Goal: Task Accomplishment & Management: Use online tool/utility

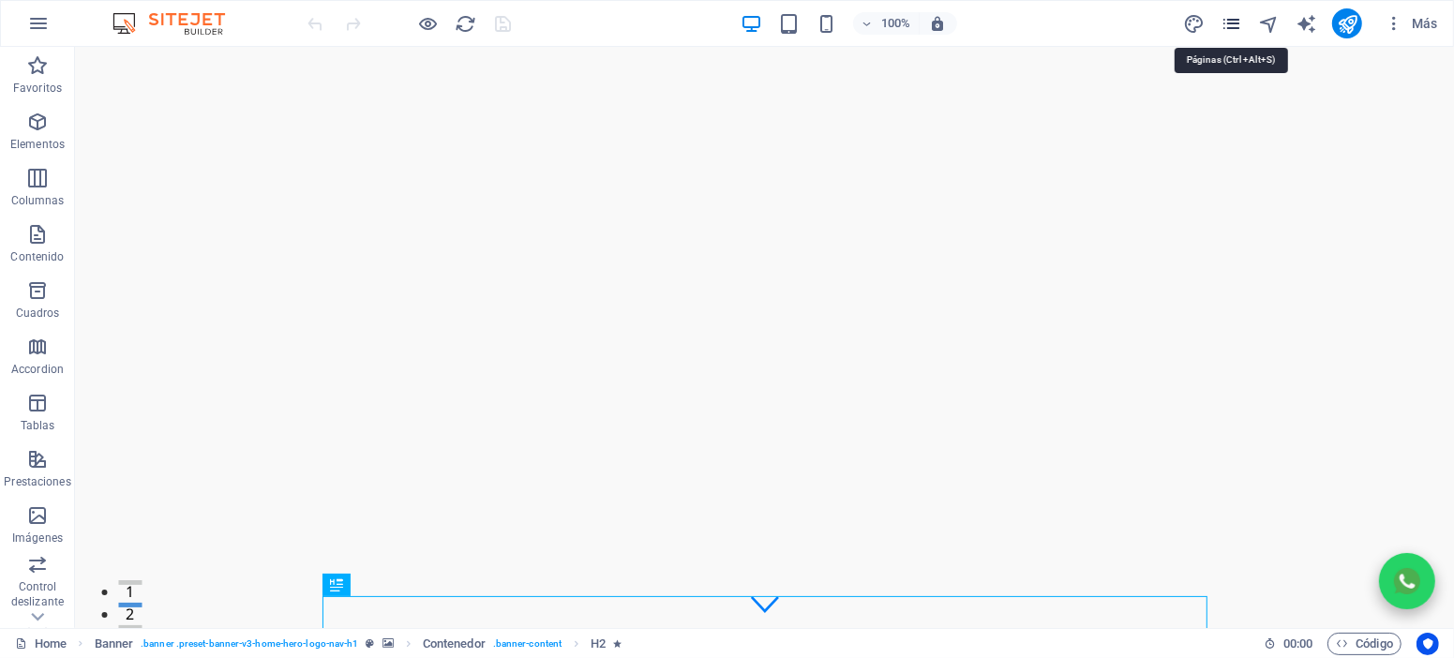
click at [1228, 23] on icon "pages" at bounding box center [1232, 24] width 22 height 22
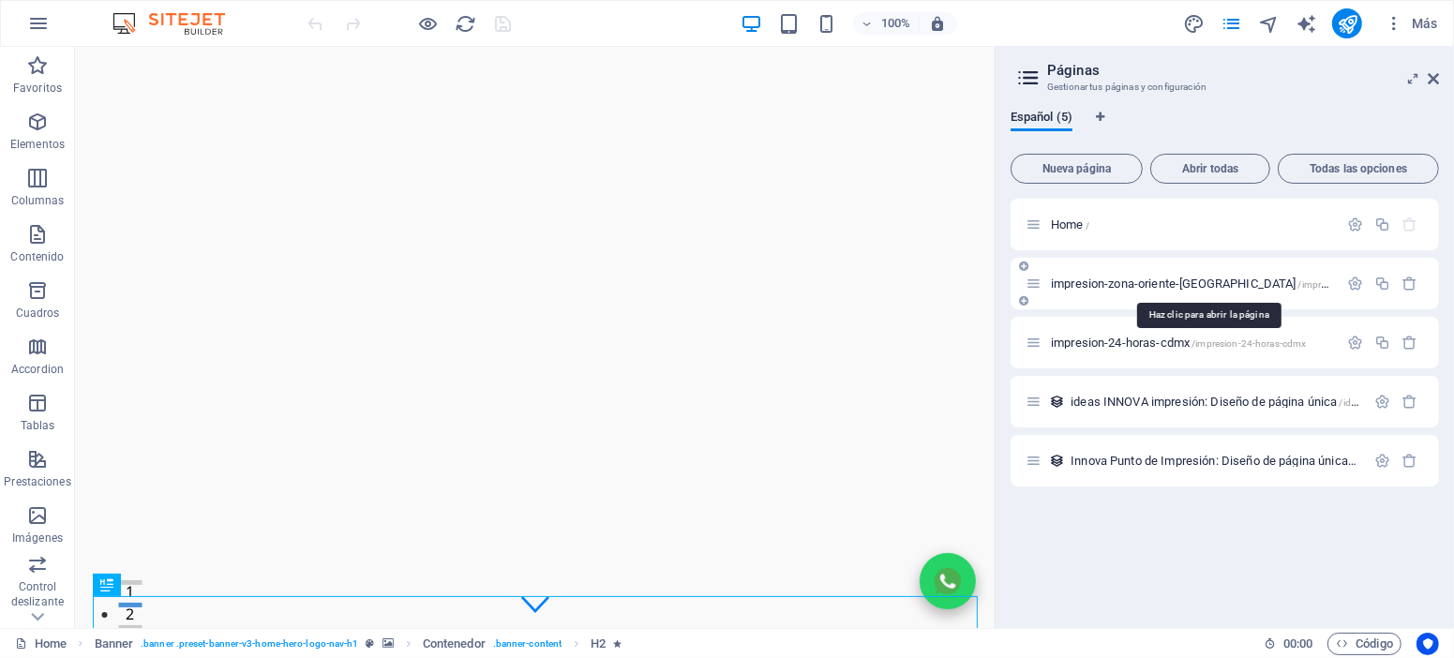
click at [1181, 283] on span "impresion-zona-oriente-[GEOGRAPHIC_DATA] /impresion-zona-oriente-[GEOGRAPHIC_DA…" at bounding box center [1275, 284] width 448 height 14
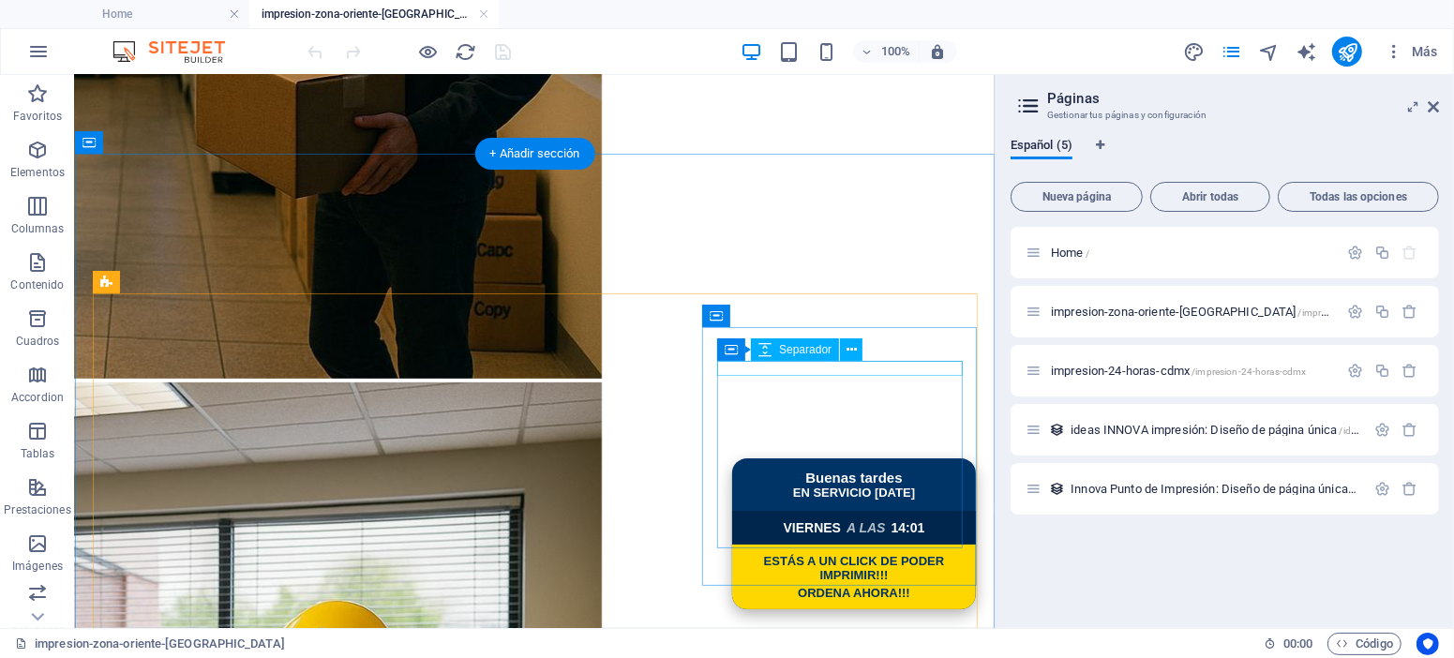
scroll to position [674, 0]
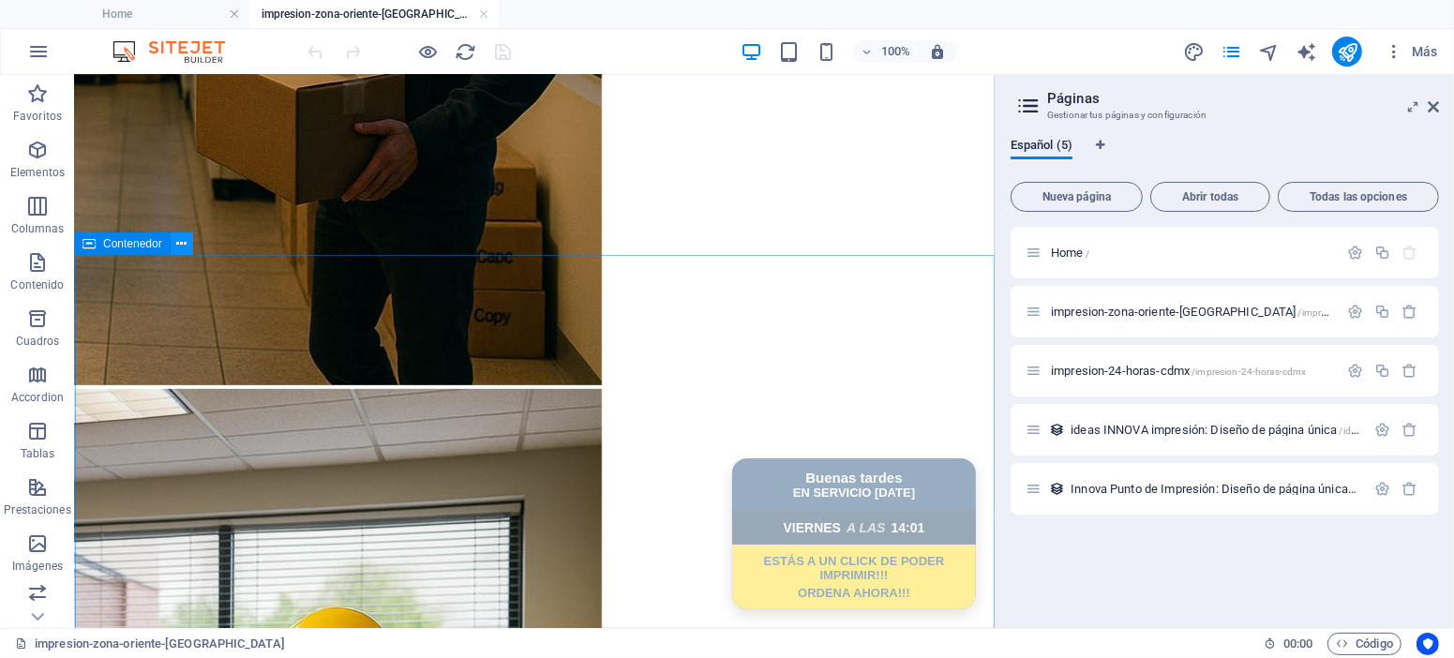
click at [188, 249] on button at bounding box center [182, 244] width 23 height 23
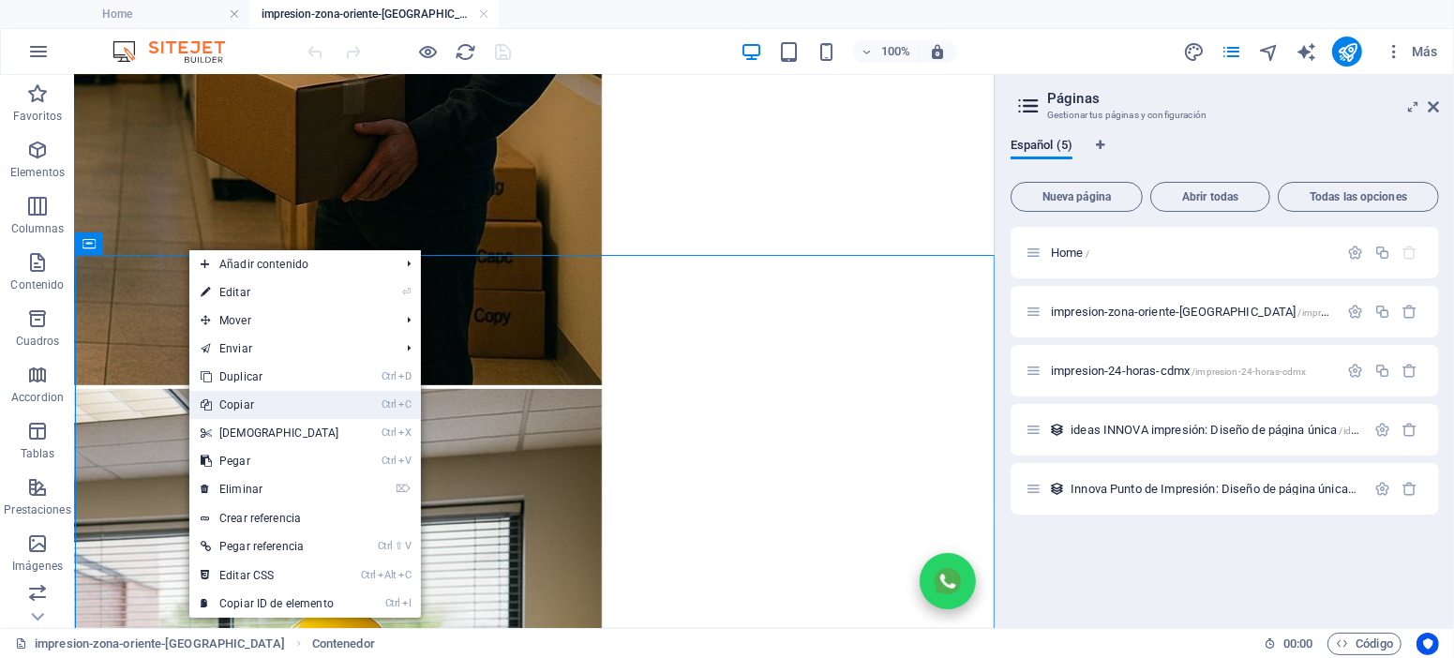
click at [311, 407] on link "Ctrl C Copiar" at bounding box center [269, 405] width 161 height 28
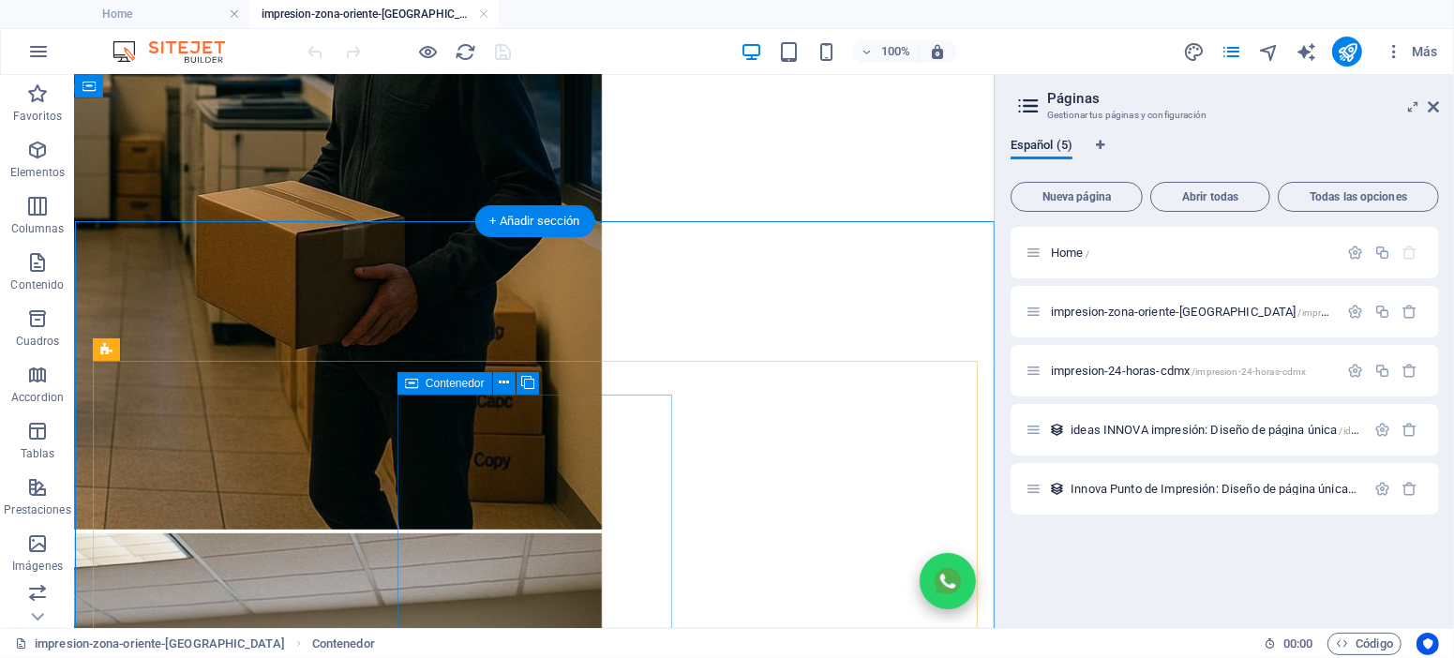
scroll to position [506, 0]
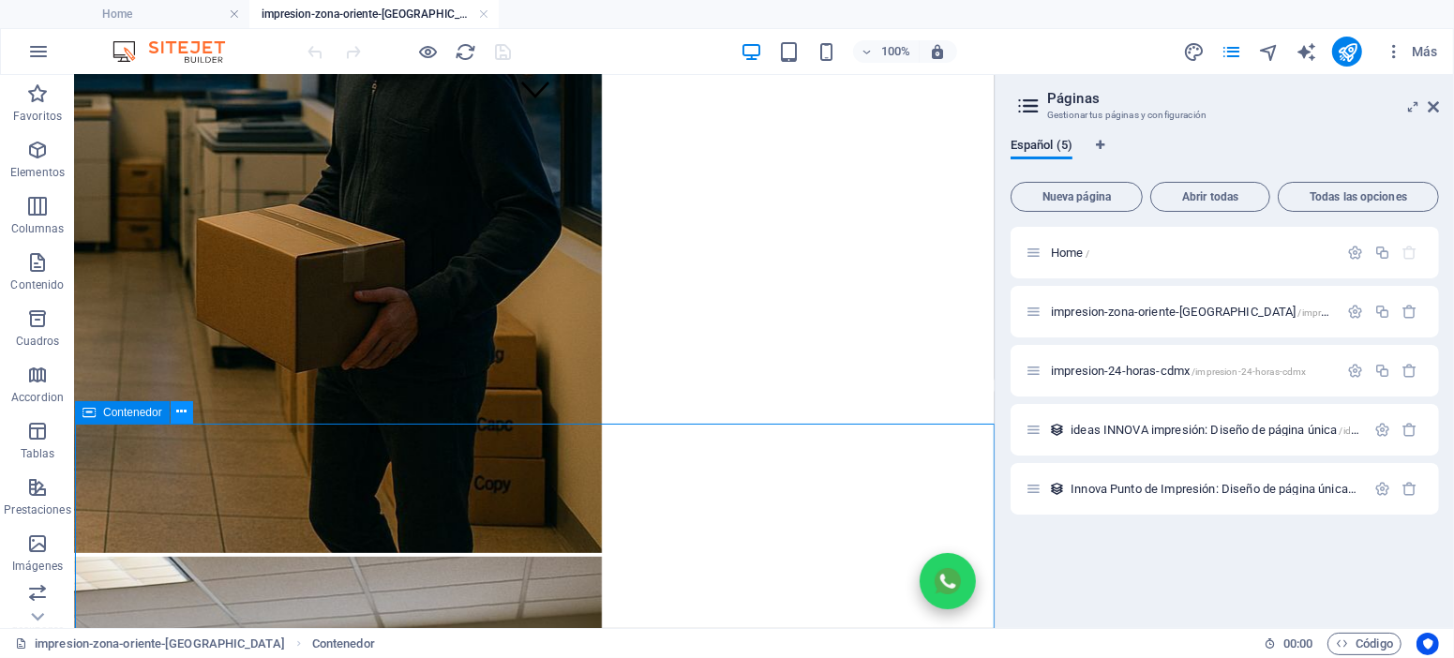
click at [187, 414] on icon at bounding box center [181, 412] width 10 height 20
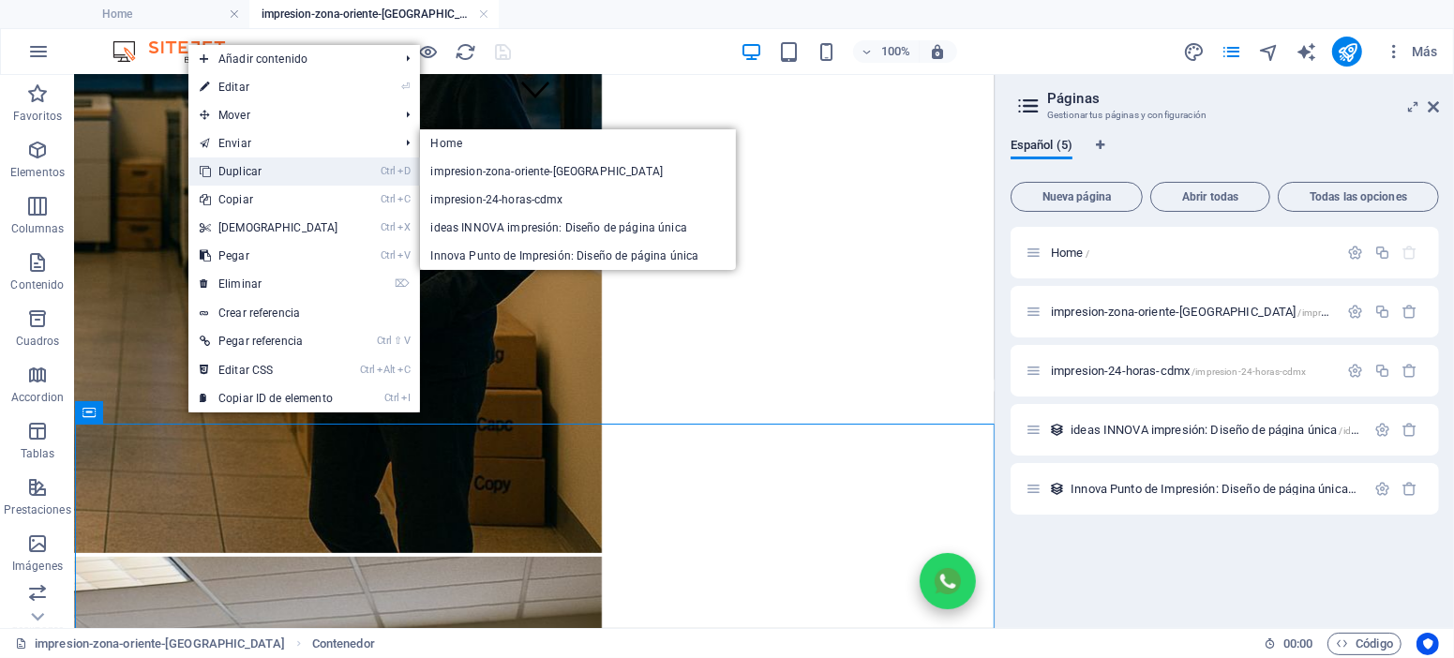
click at [254, 167] on link "Ctrl D Duplicar" at bounding box center [268, 172] width 161 height 28
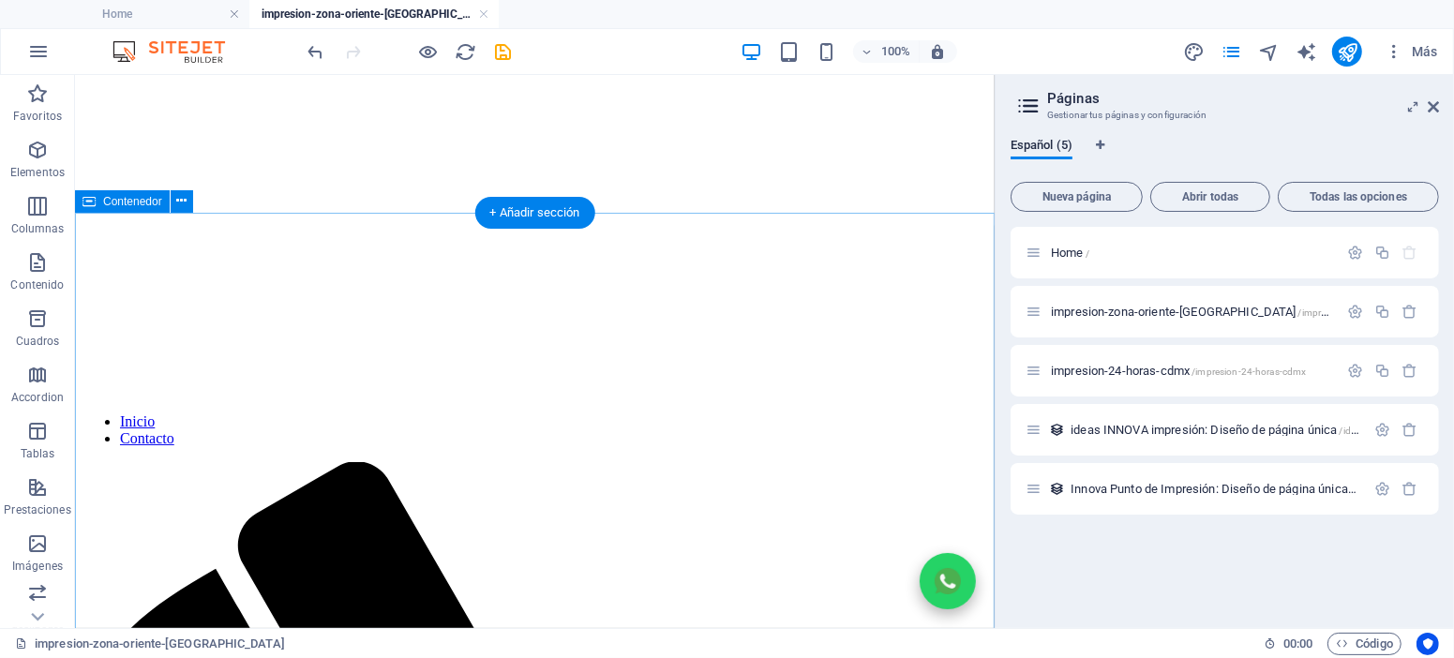
scroll to position [633, 0]
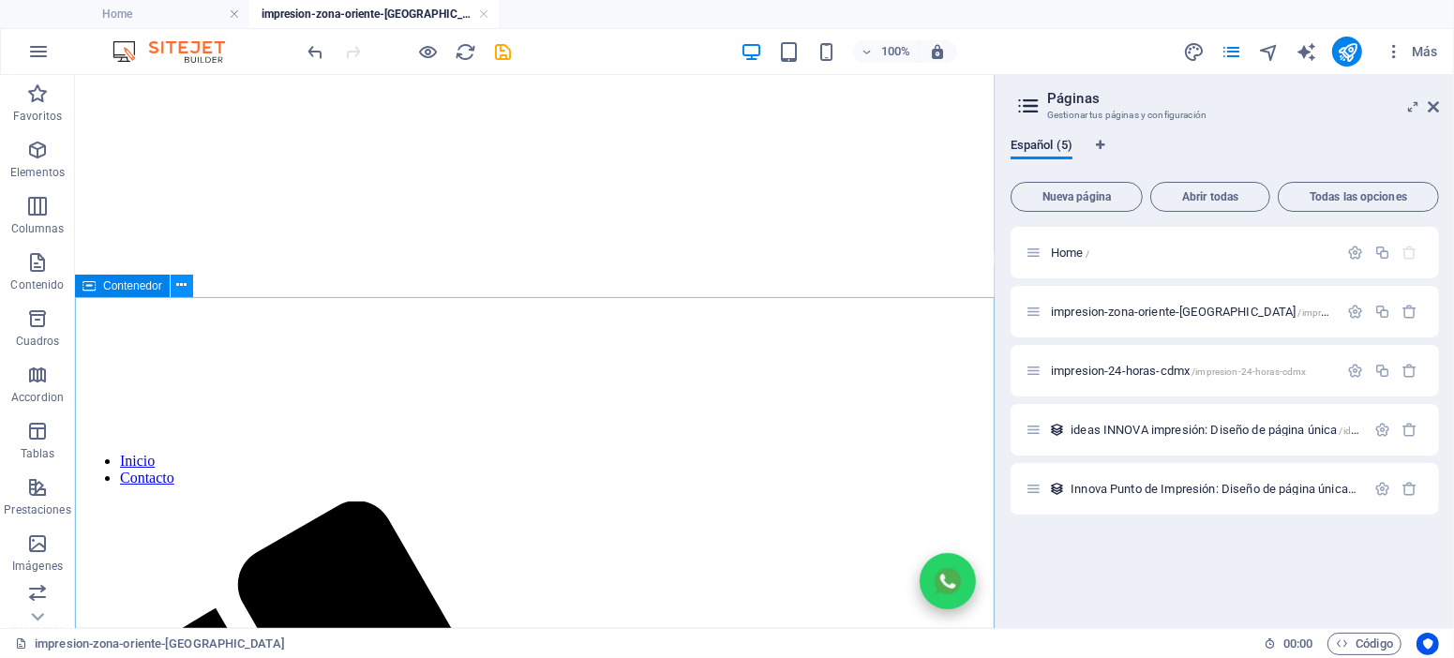
click at [181, 289] on icon at bounding box center [181, 286] width 10 height 20
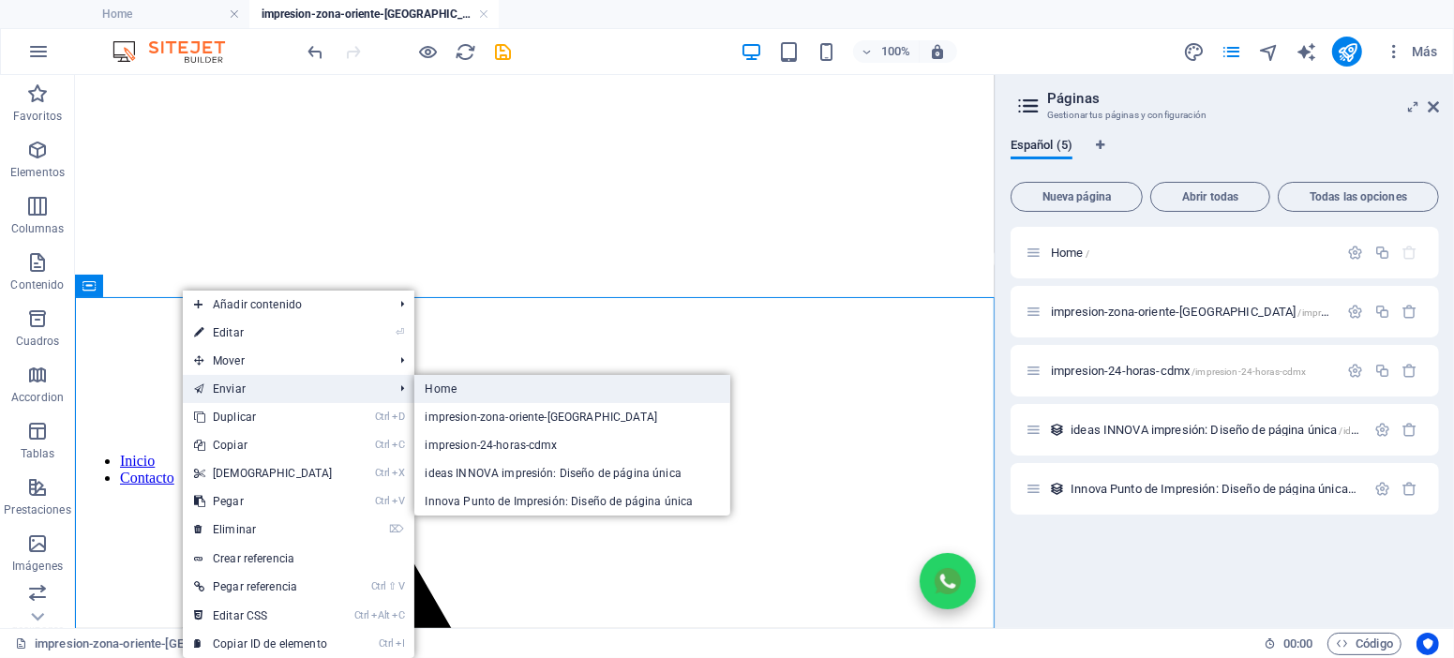
drag, startPoint x: 435, startPoint y: 394, endPoint x: 172, endPoint y: 300, distance: 279.7
click at [435, 394] on link "Home" at bounding box center [572, 389] width 317 height 28
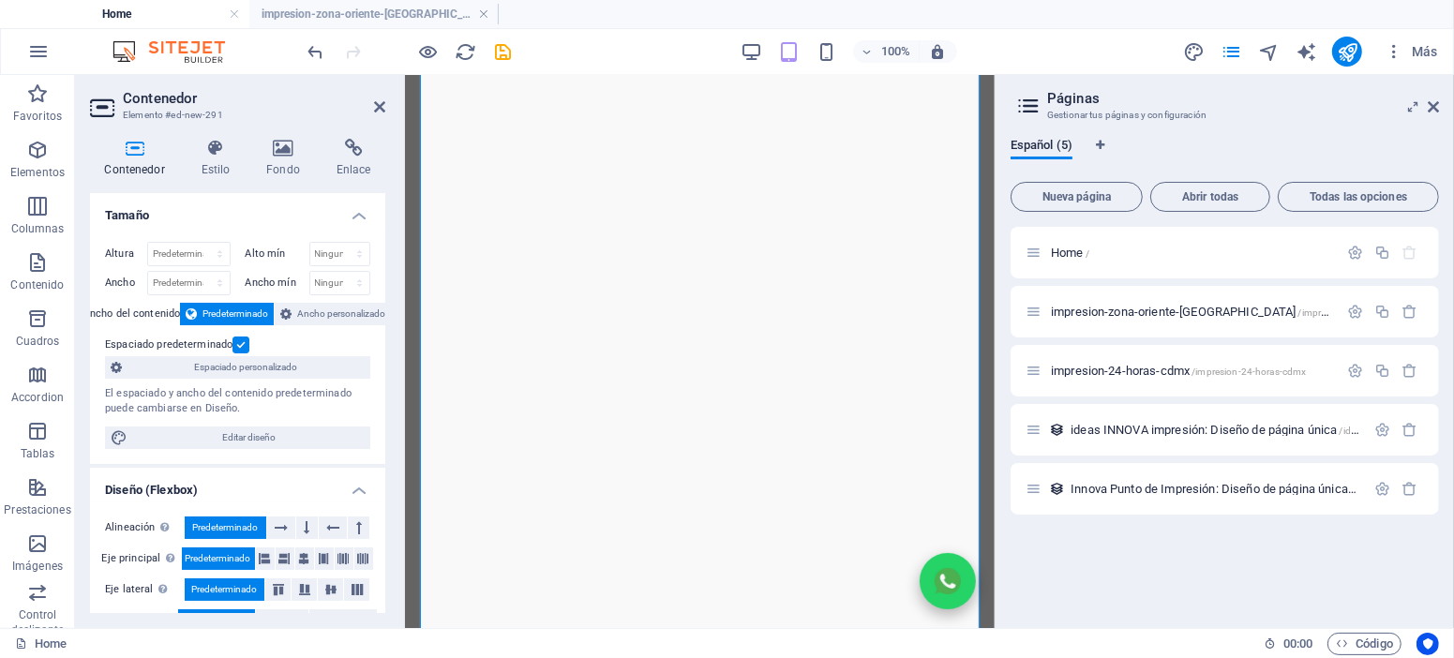
scroll to position [0, 0]
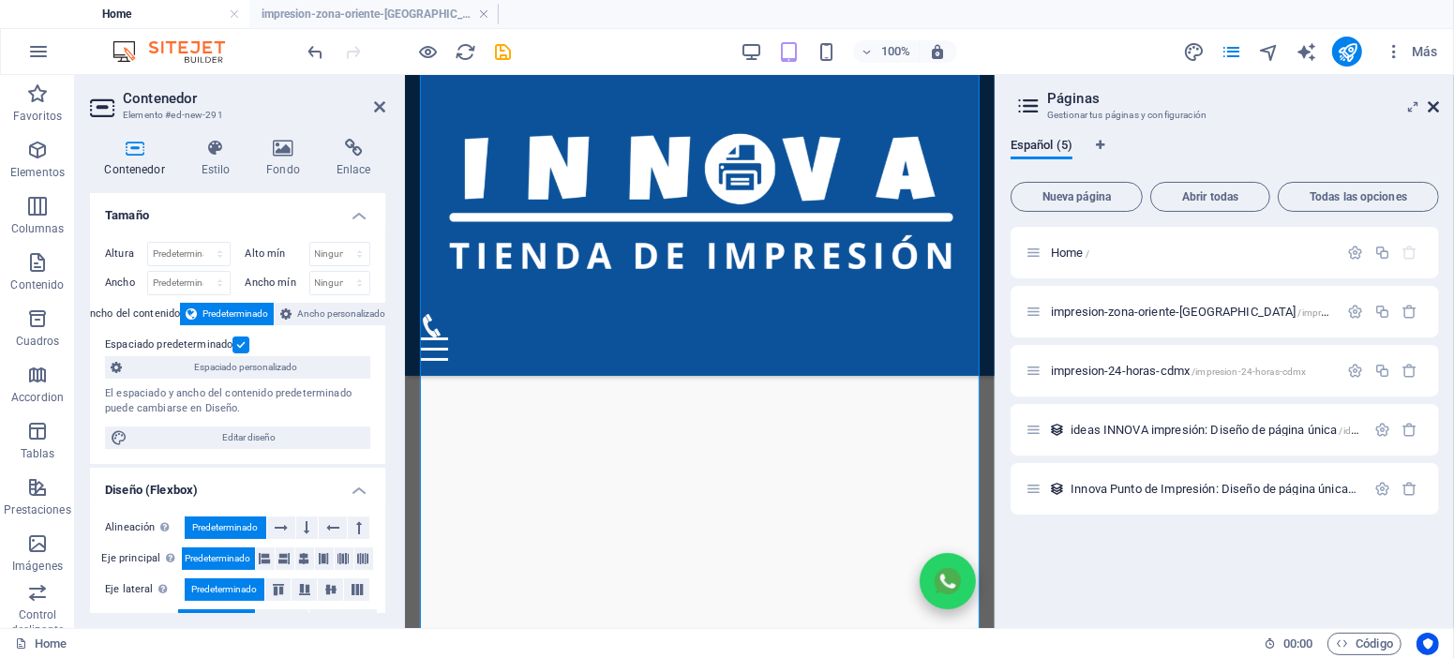
drag, startPoint x: 1434, startPoint y: 105, endPoint x: 897, endPoint y: 78, distance: 537.1
click at [1434, 105] on icon at bounding box center [1433, 106] width 11 height 15
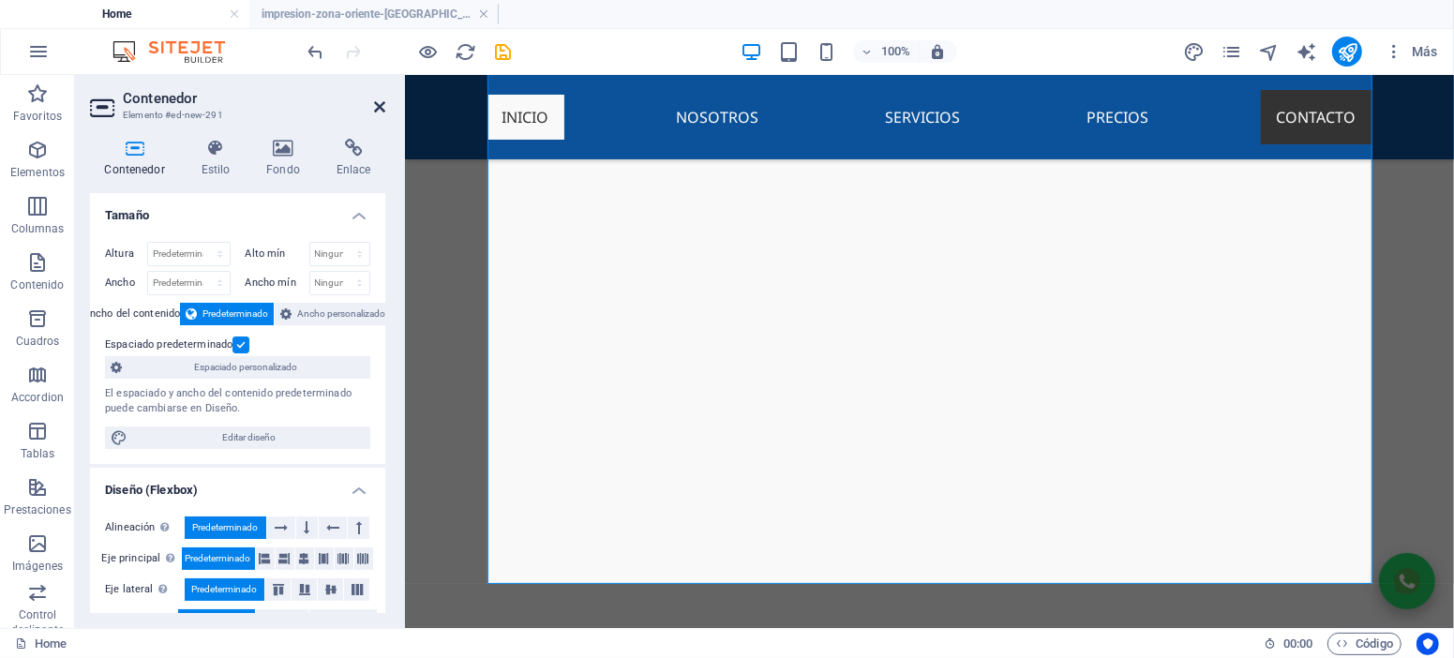
click at [376, 103] on icon at bounding box center [379, 106] width 11 height 15
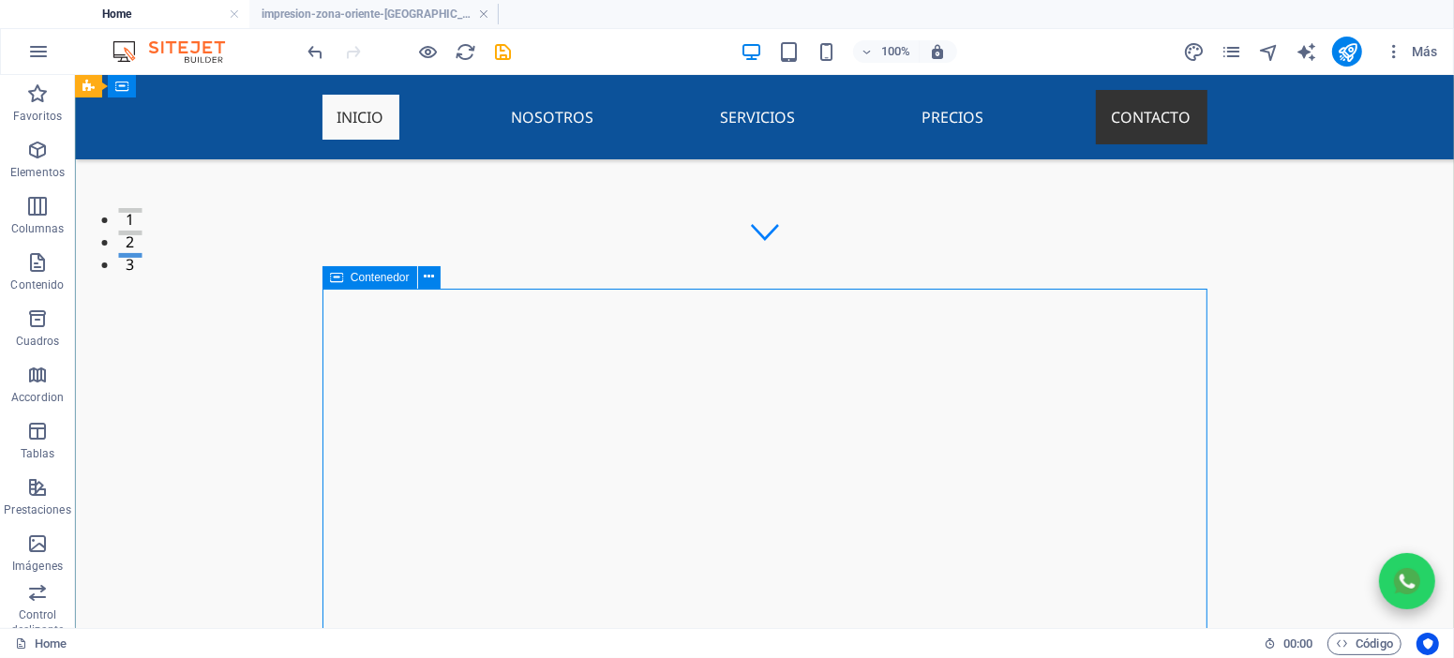
scroll to position [203, 0]
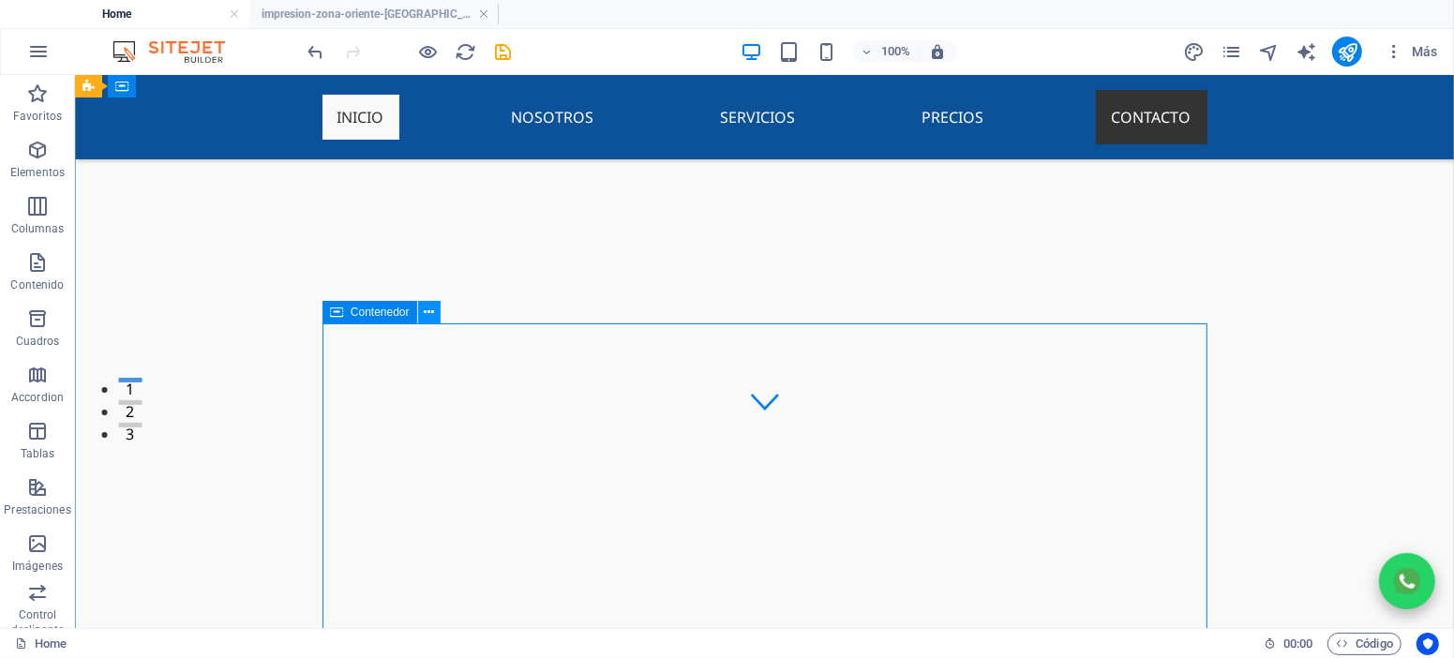
click at [426, 315] on icon at bounding box center [429, 313] width 10 height 20
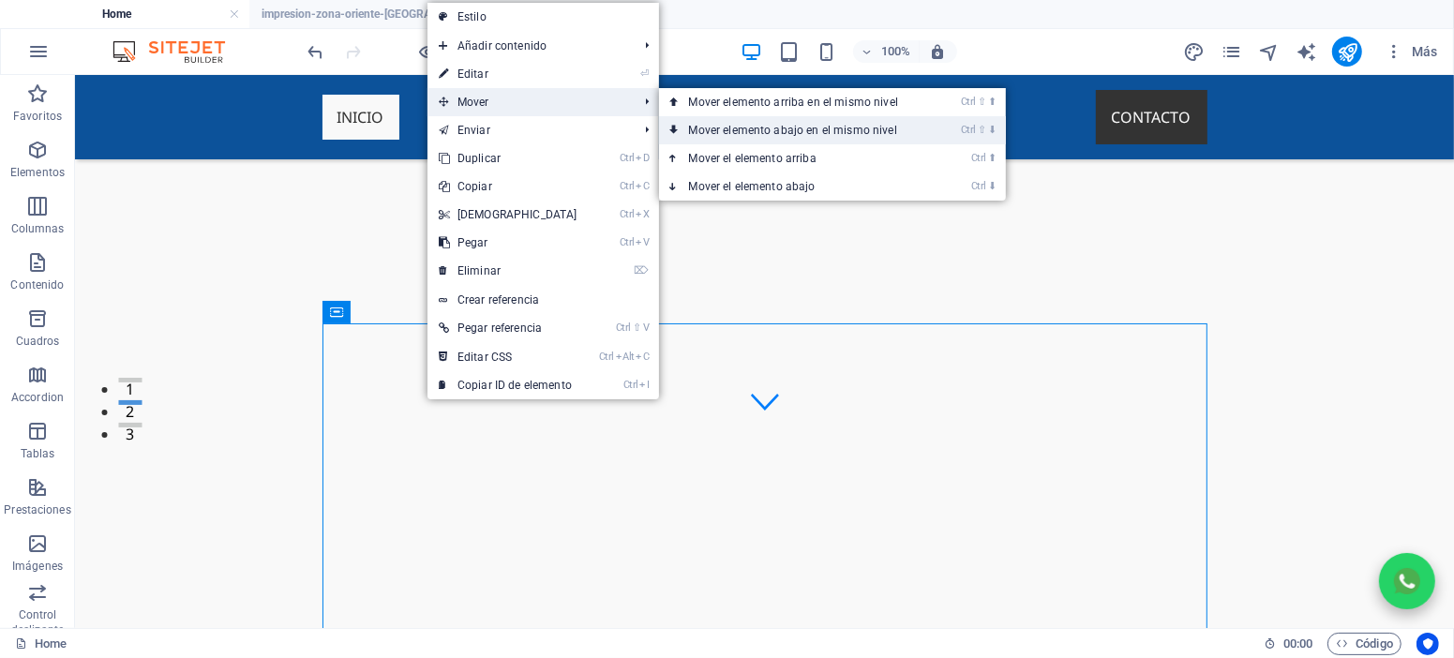
click at [738, 126] on link "Ctrl ⇧ ⬇ Mover elemento abajo en el mismo nivel" at bounding box center [797, 130] width 277 height 28
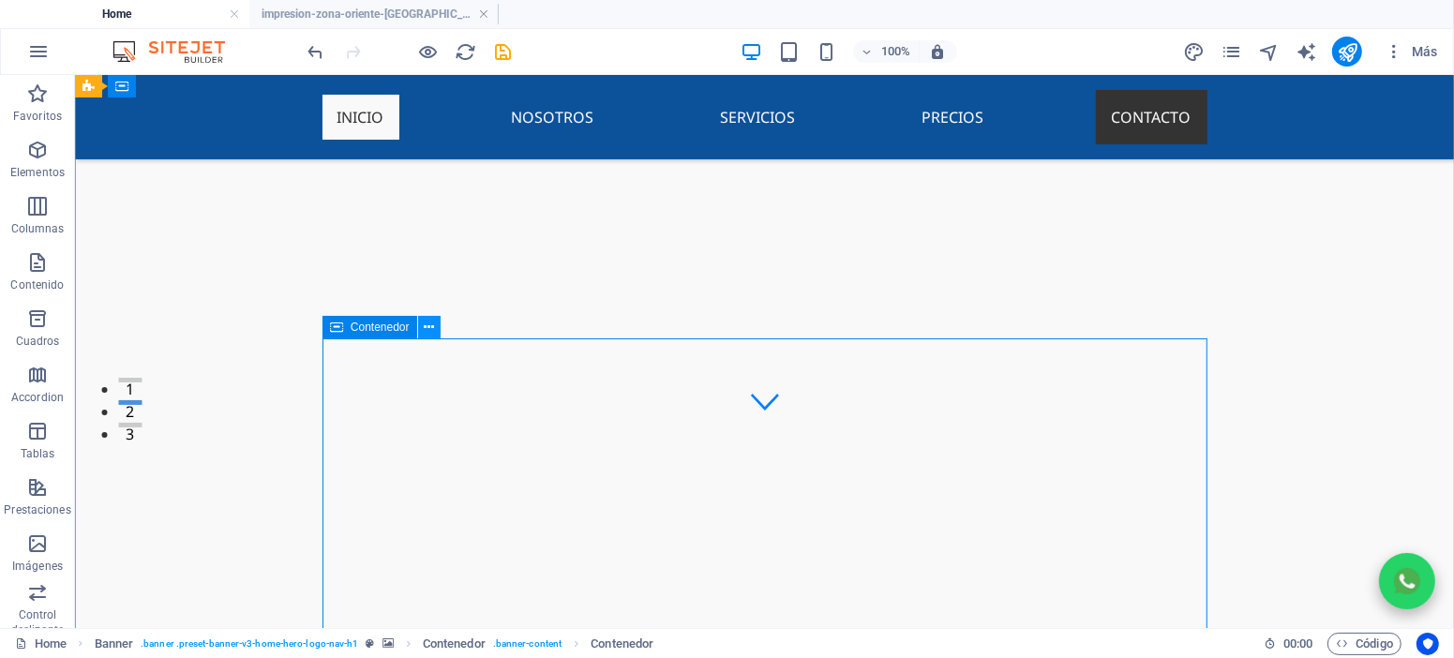
click at [432, 327] on icon at bounding box center [429, 328] width 10 height 20
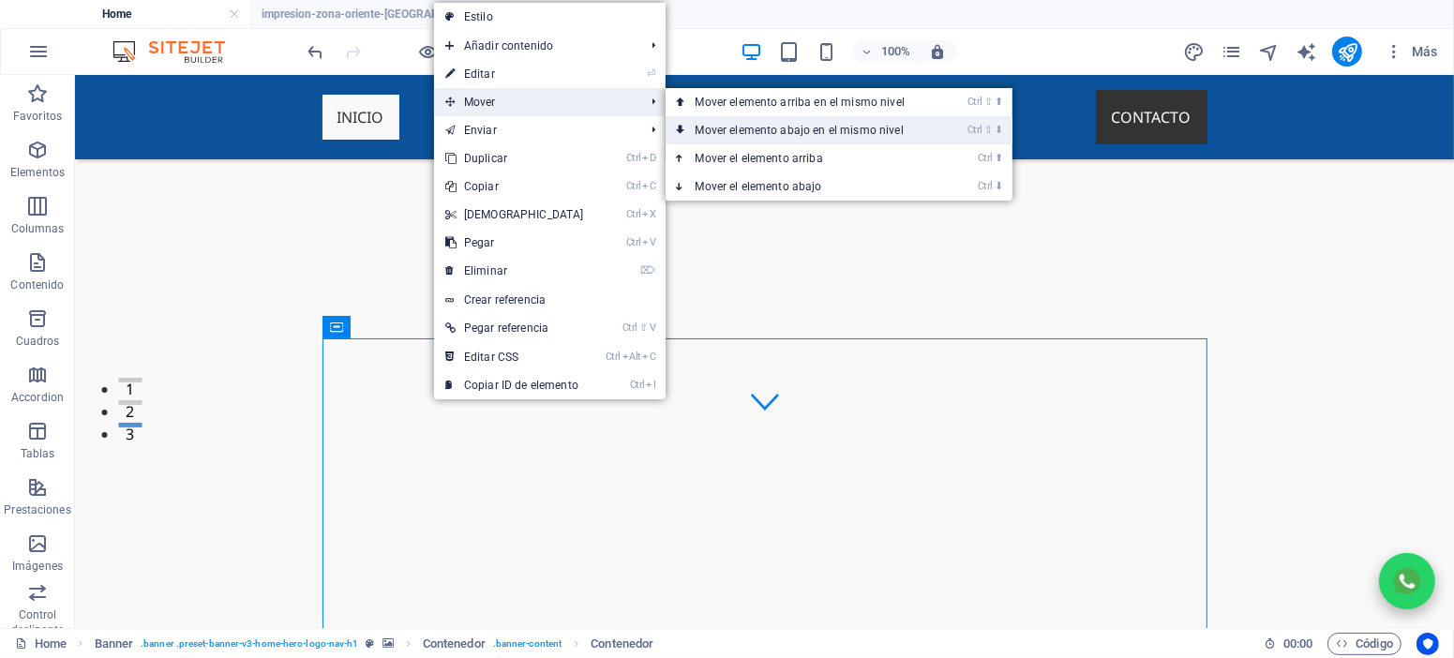
click at [769, 125] on link "Ctrl ⇧ ⬇ Mover elemento abajo en el mismo nivel" at bounding box center [804, 130] width 277 height 28
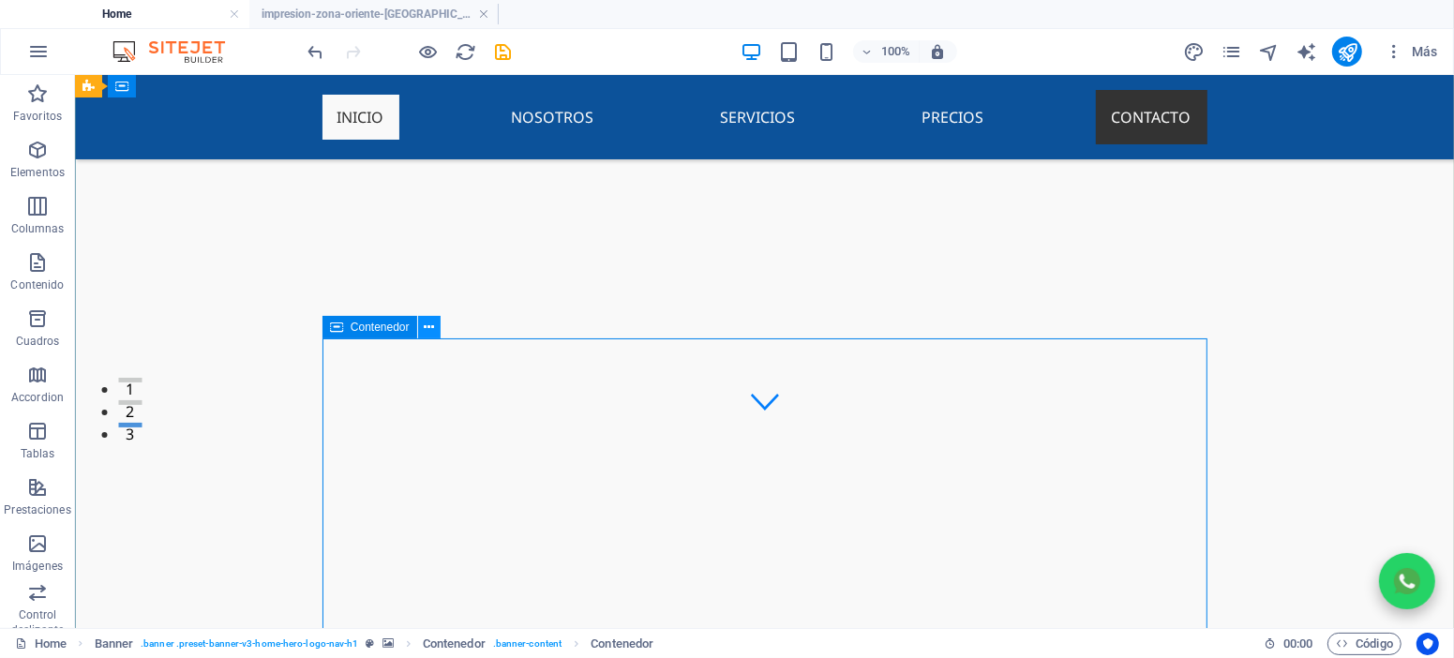
click at [425, 324] on icon at bounding box center [429, 328] width 10 height 20
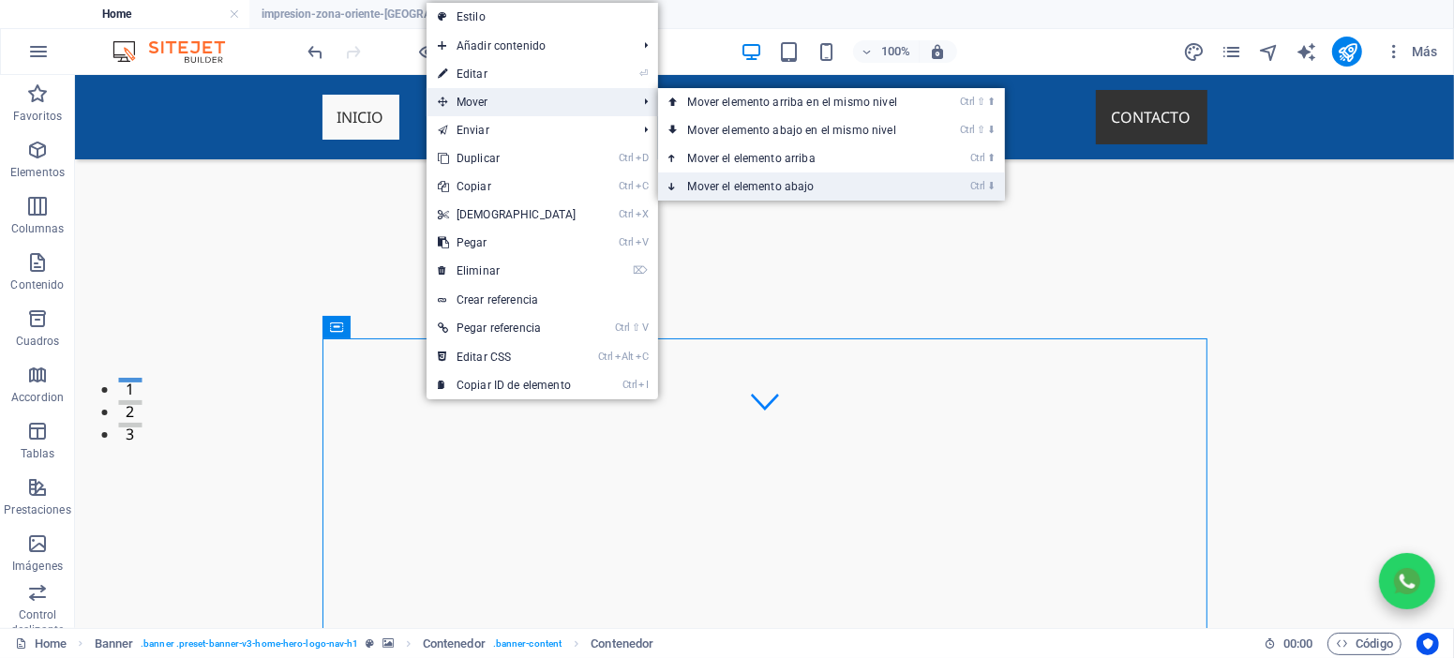
click at [727, 188] on link "Ctrl ⬇ Mover el elemento abajo" at bounding box center [796, 187] width 277 height 28
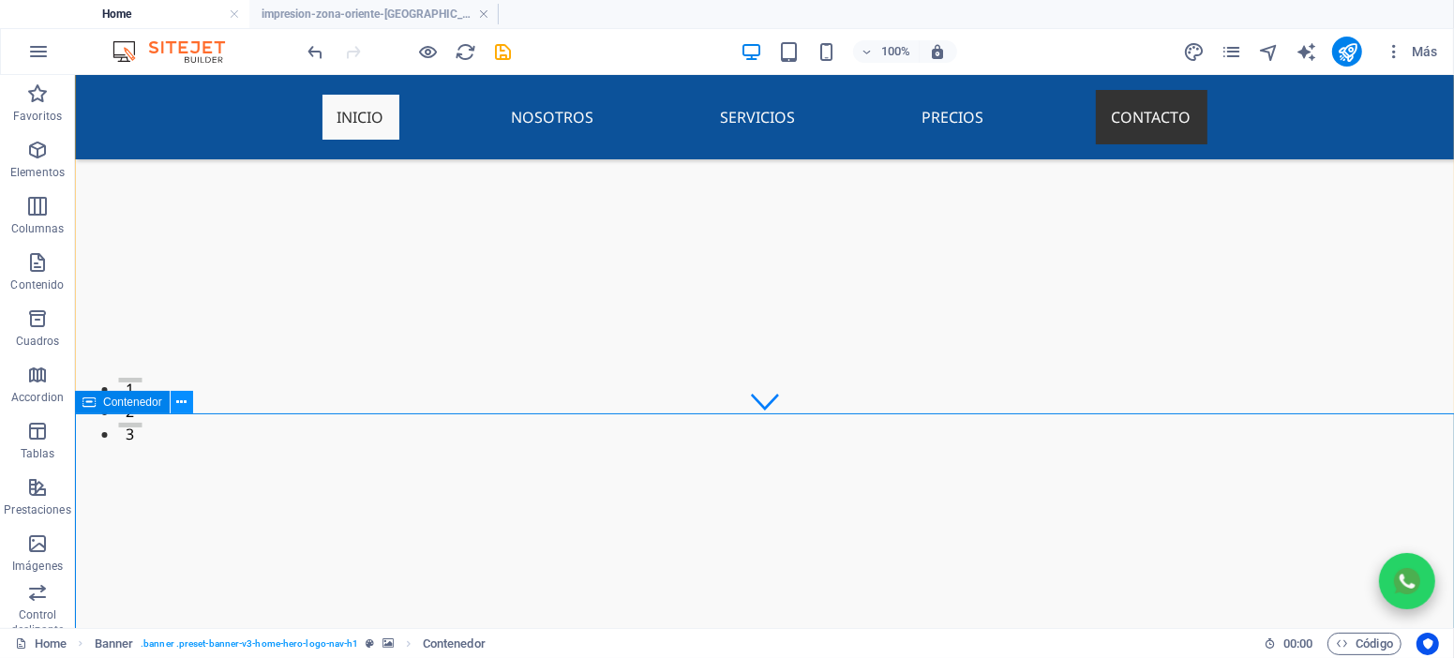
click at [172, 407] on button at bounding box center [182, 402] width 23 height 23
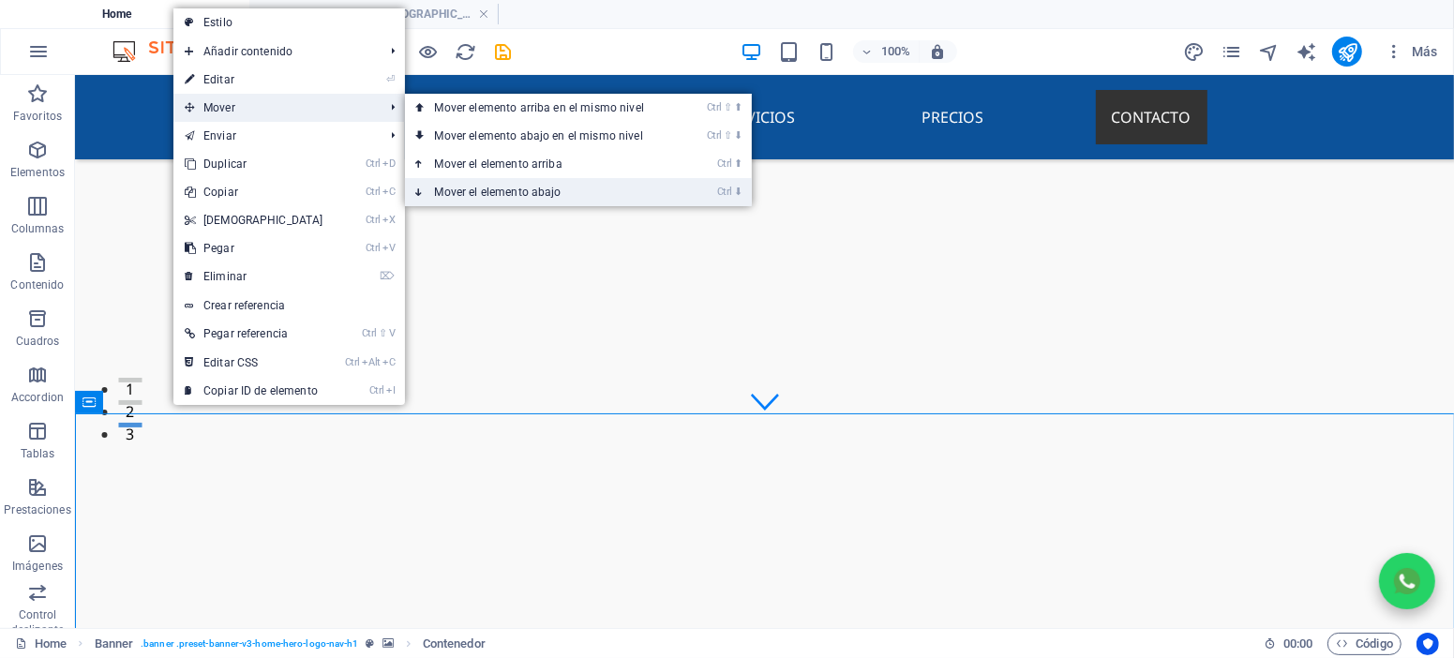
click at [472, 188] on link "Ctrl ⬇ Mover el elemento abajo" at bounding box center [543, 192] width 277 height 28
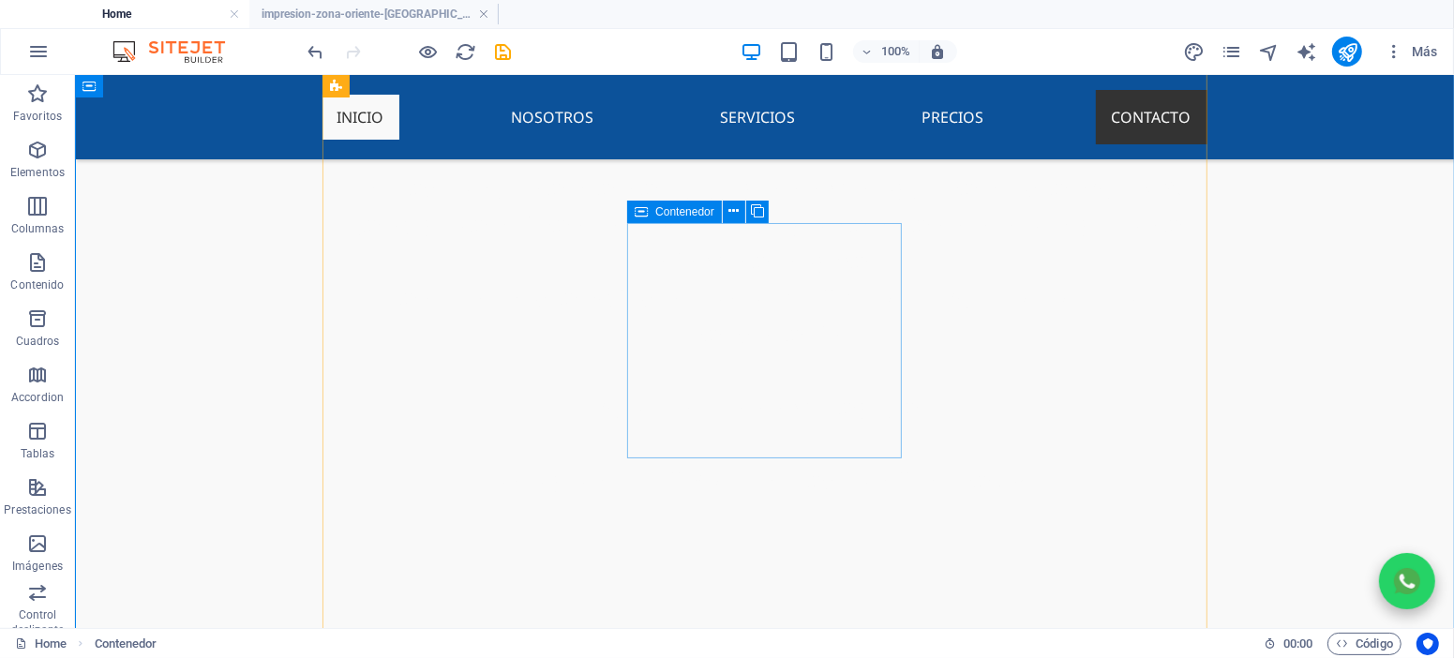
scroll to position [457, 0]
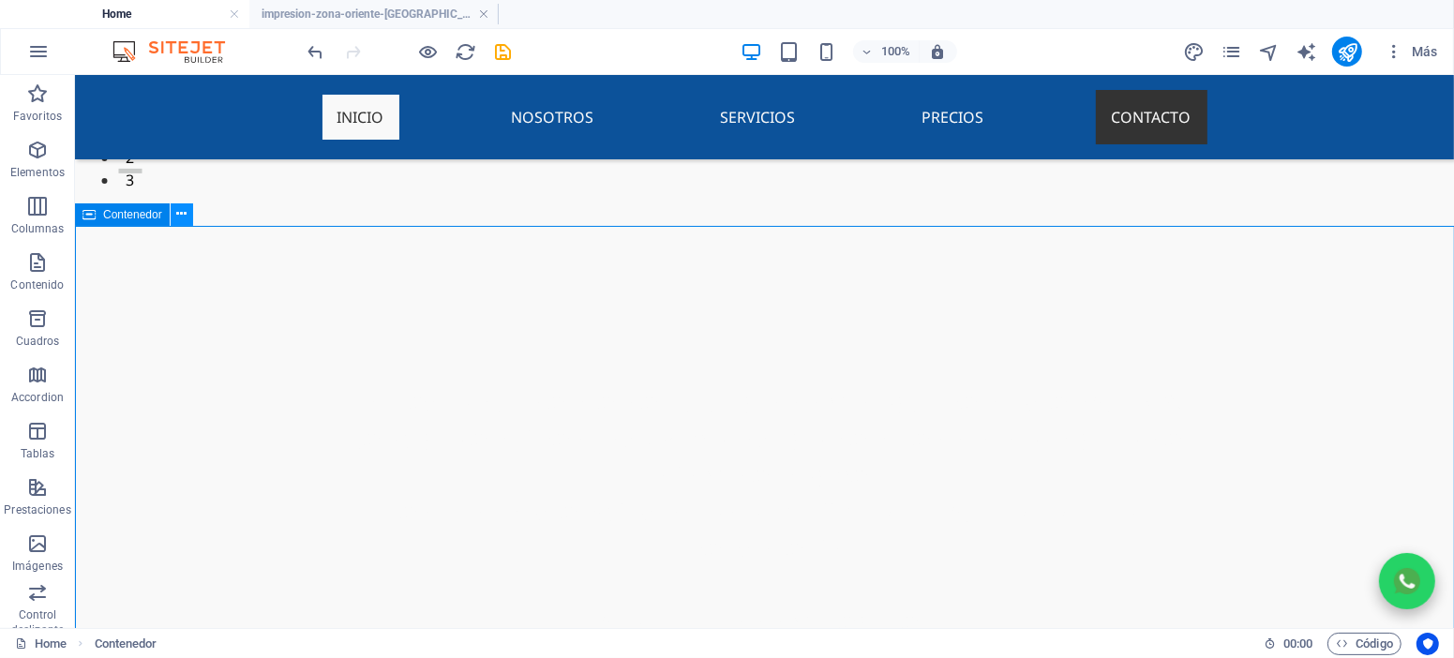
click at [176, 219] on icon at bounding box center [181, 214] width 10 height 20
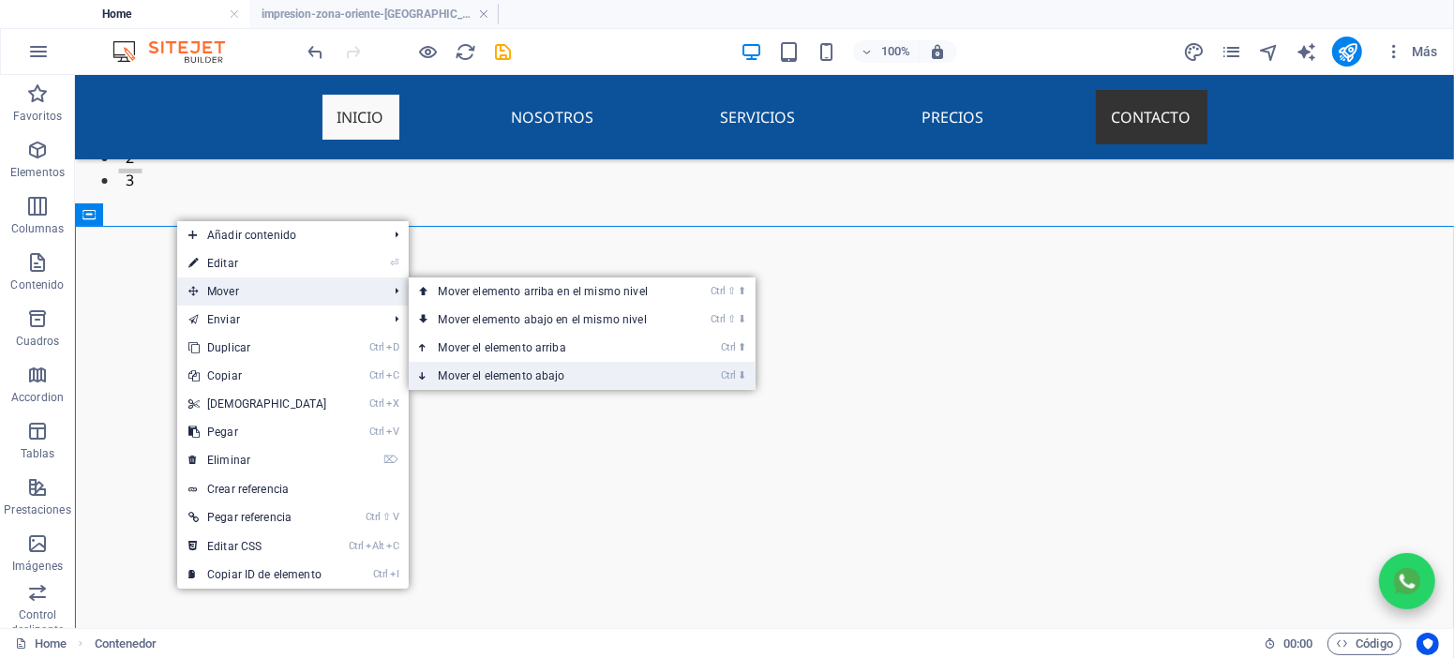
click at [496, 372] on link "Ctrl ⬇ Mover el elemento abajo" at bounding box center [547, 376] width 277 height 28
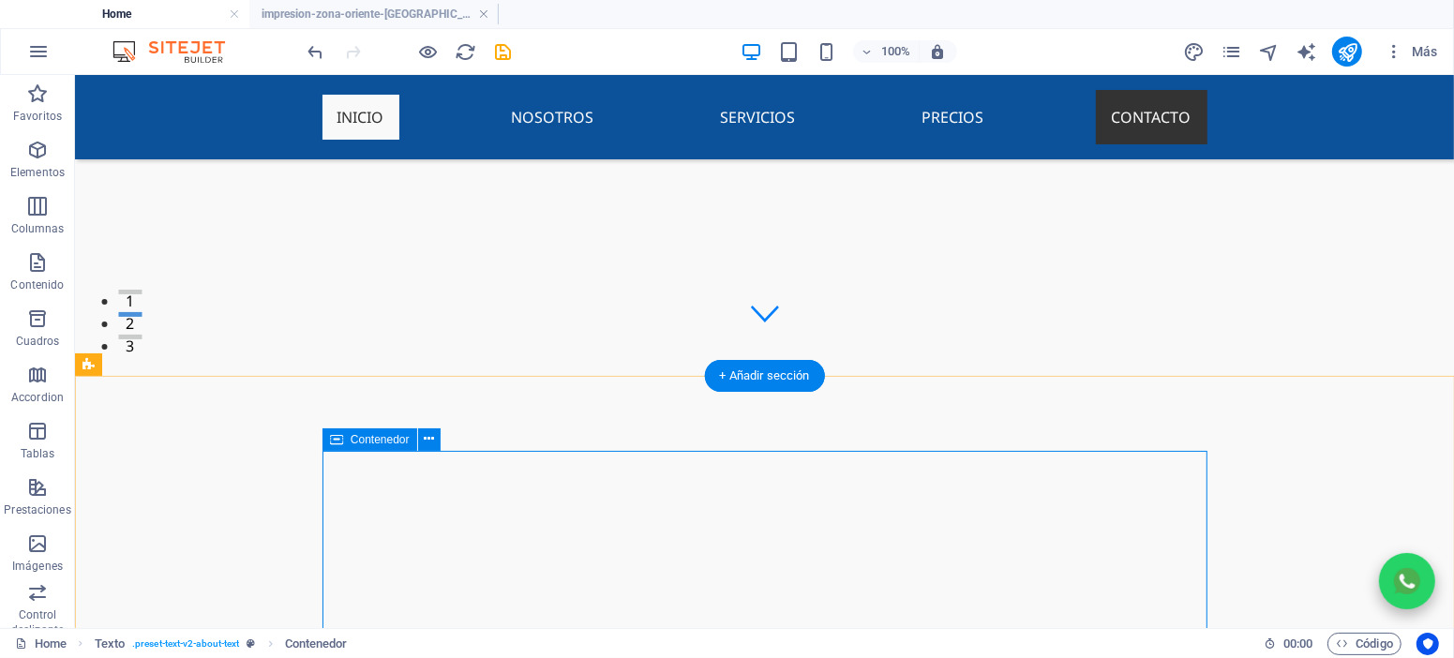
scroll to position [372, 0]
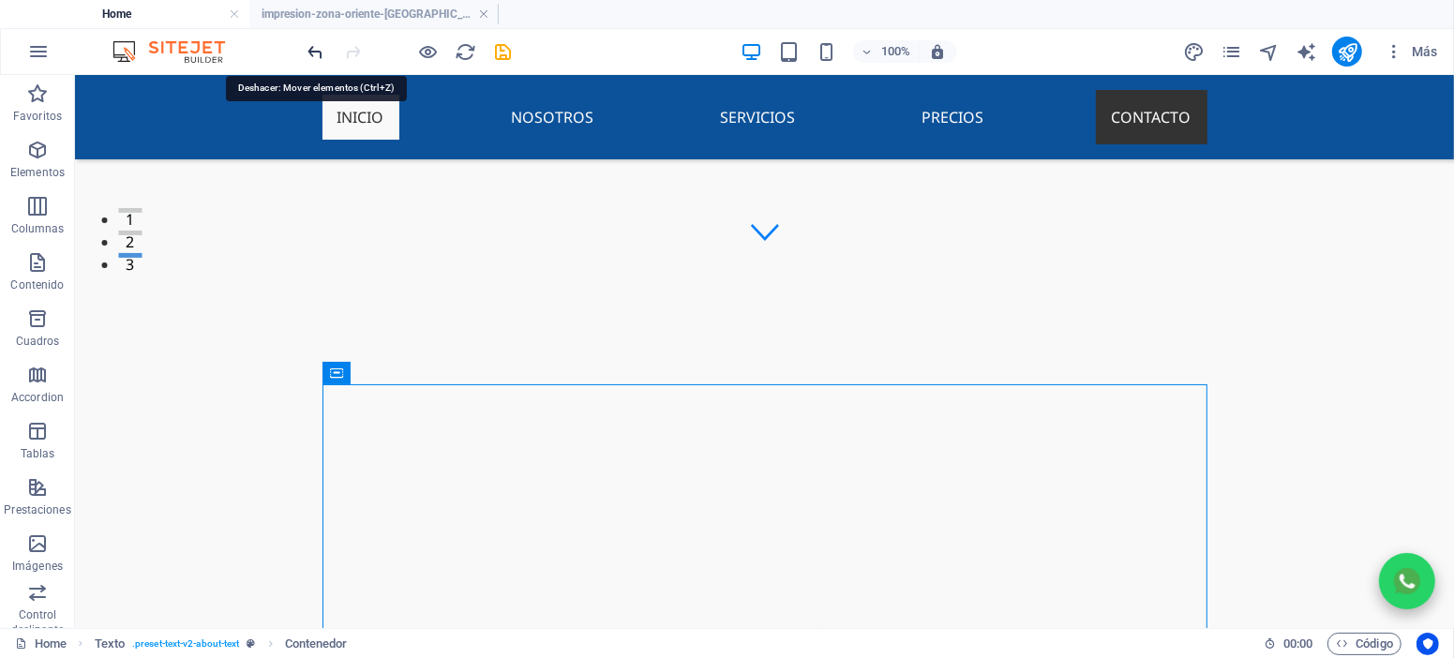
click at [321, 47] on icon "undo" at bounding box center [317, 52] width 22 height 22
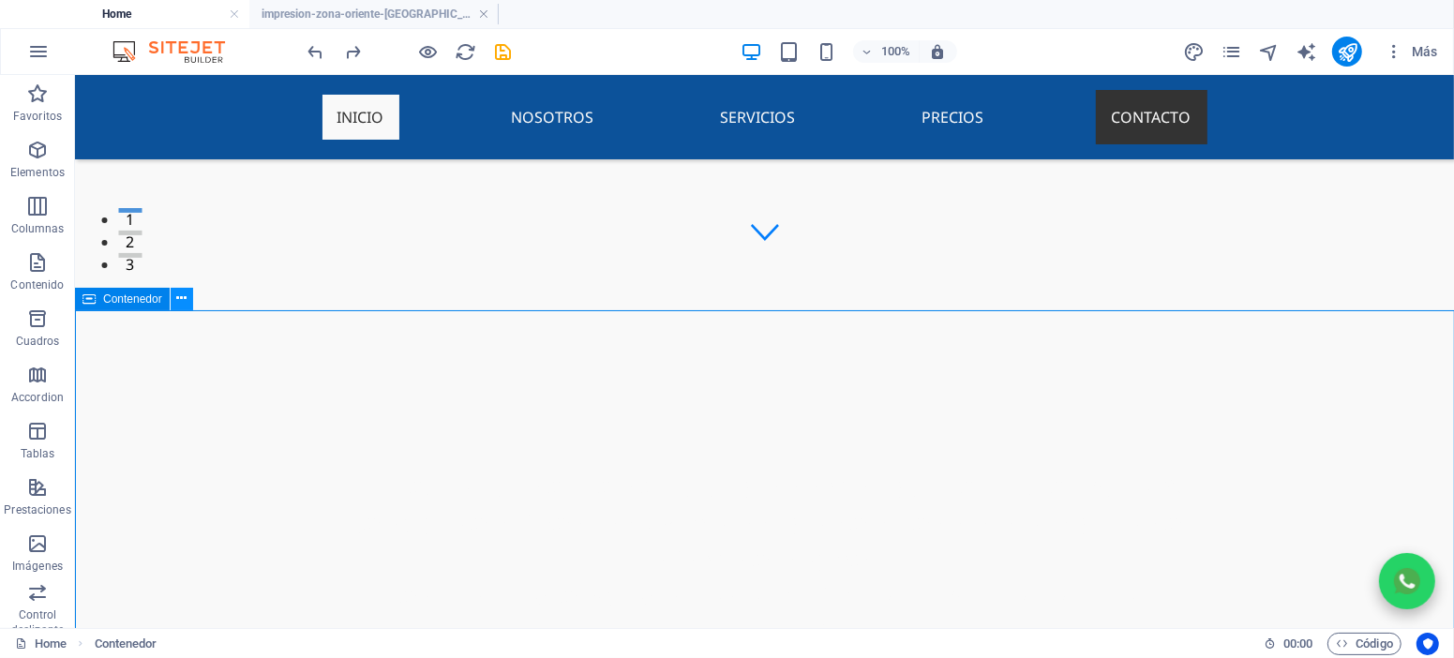
click at [184, 300] on icon at bounding box center [181, 299] width 10 height 20
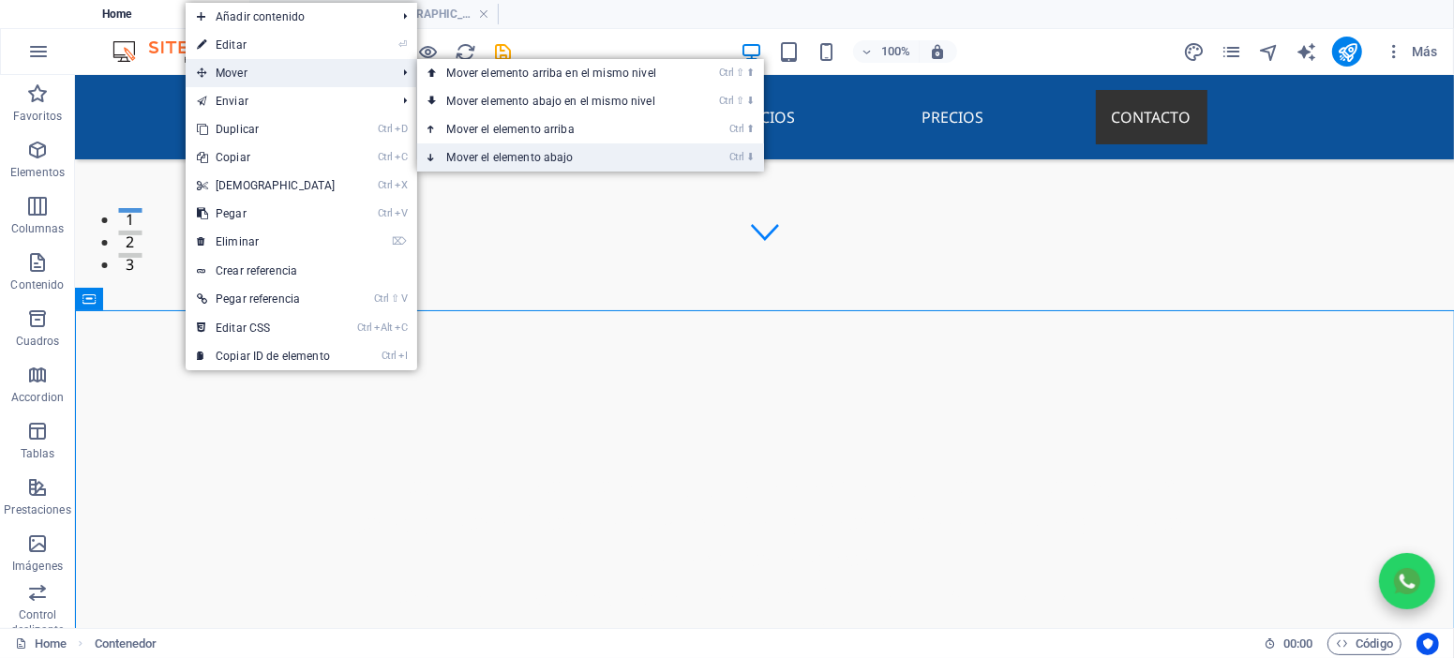
click at [505, 157] on link "Ctrl ⬇ Mover el elemento abajo" at bounding box center [555, 157] width 277 height 28
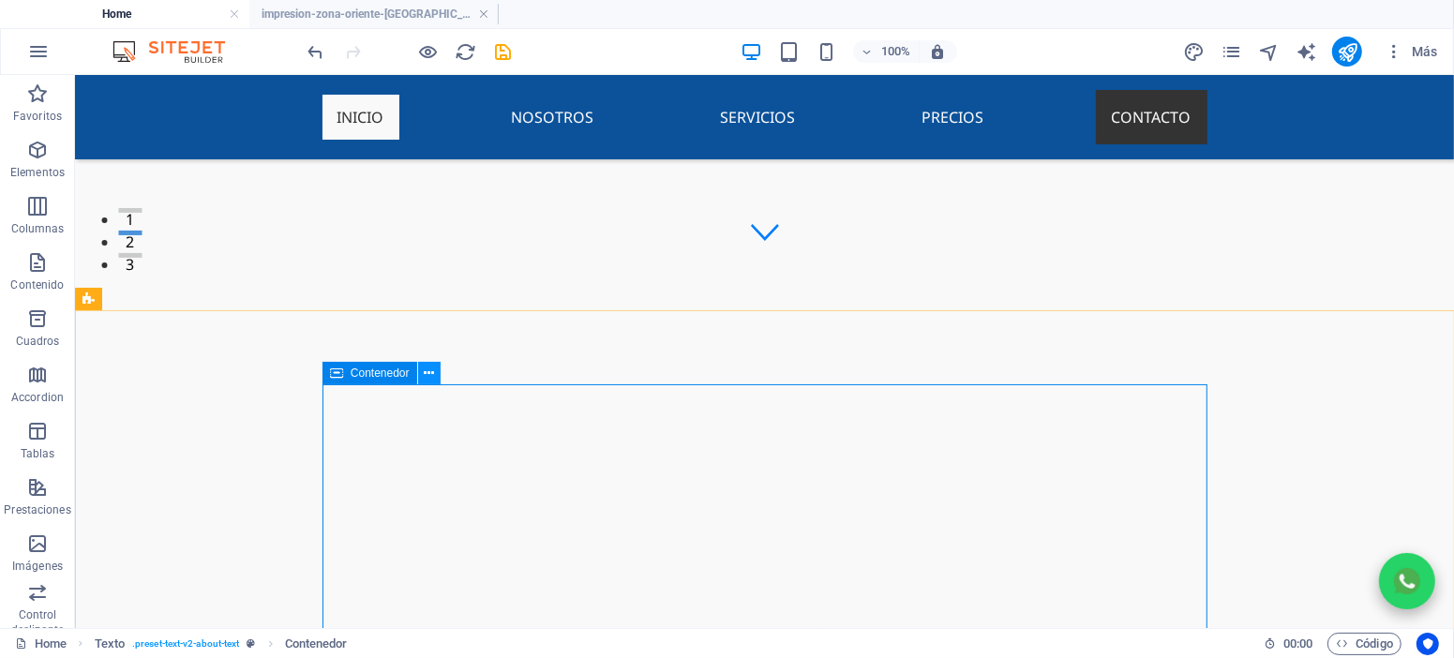
click at [426, 372] on icon at bounding box center [429, 374] width 10 height 20
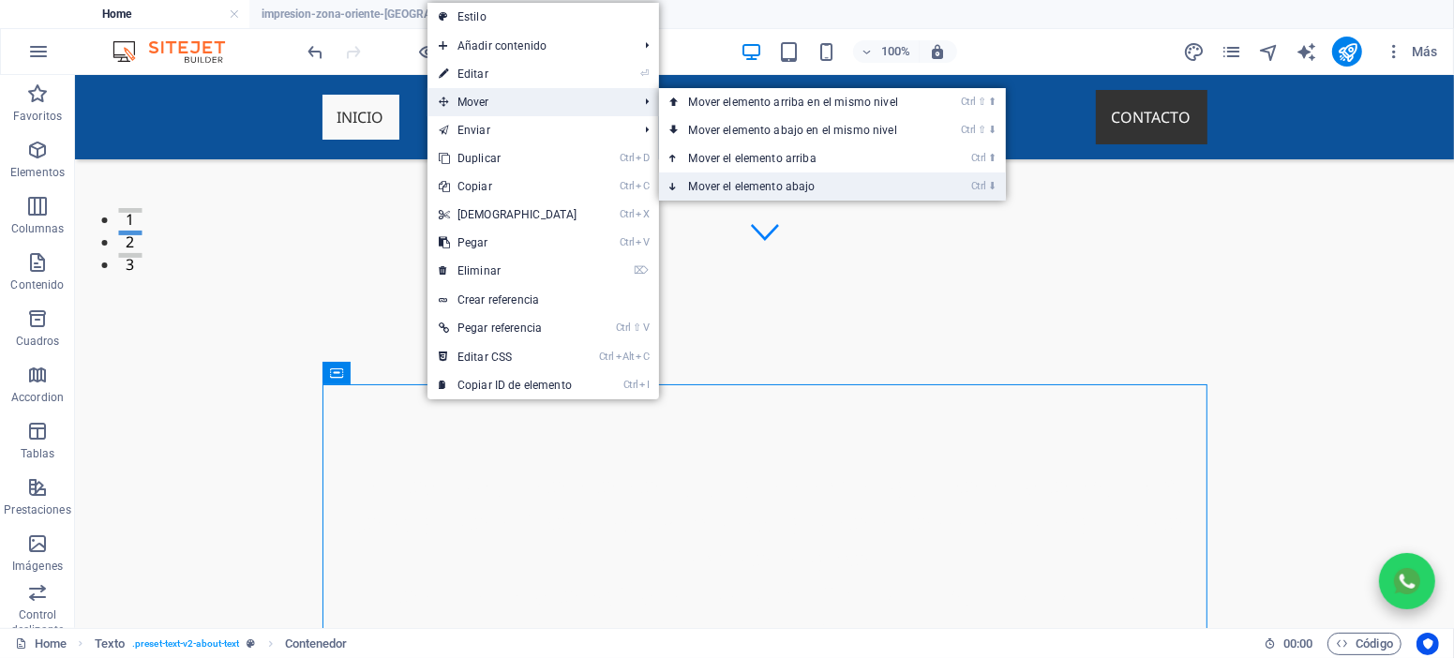
click at [759, 190] on link "Ctrl ⬇ Mover el elemento abajo" at bounding box center [797, 187] width 277 height 28
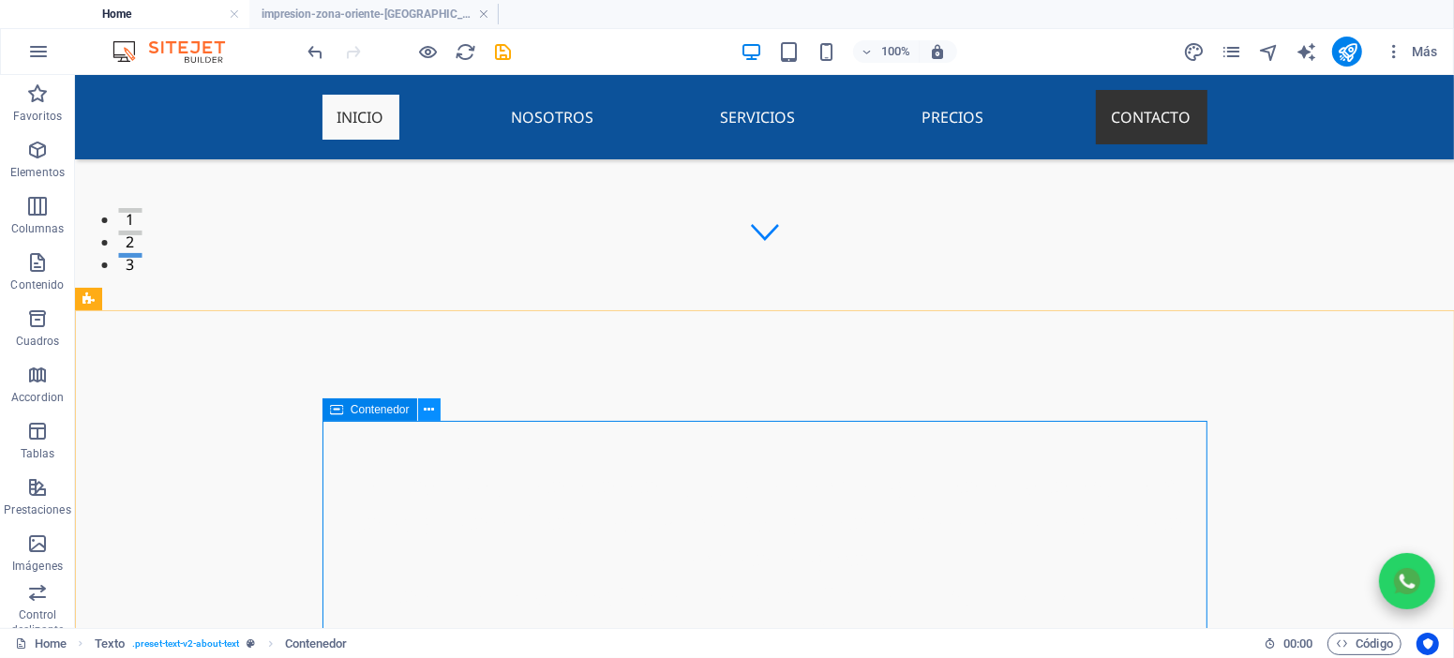
click at [426, 414] on icon at bounding box center [429, 410] width 10 height 20
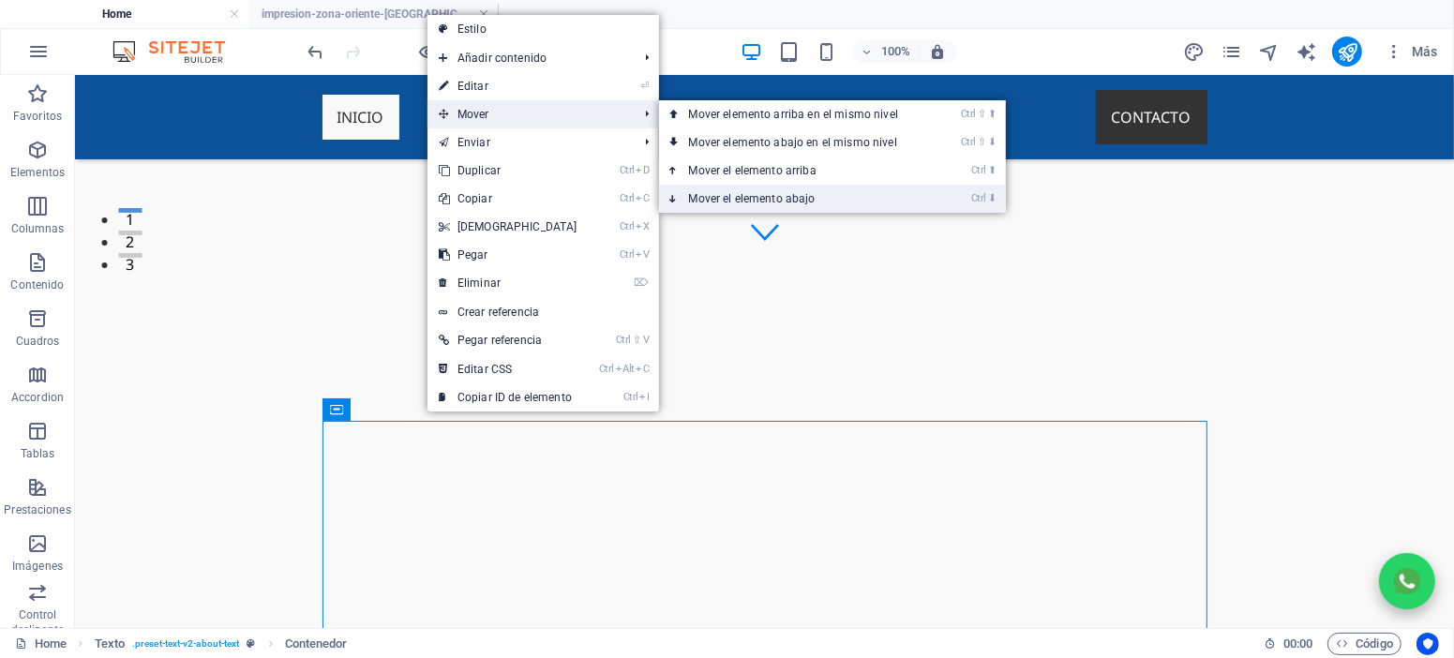
click at [717, 201] on link "Ctrl ⬇ Mover el elemento abajo" at bounding box center [797, 199] width 277 height 28
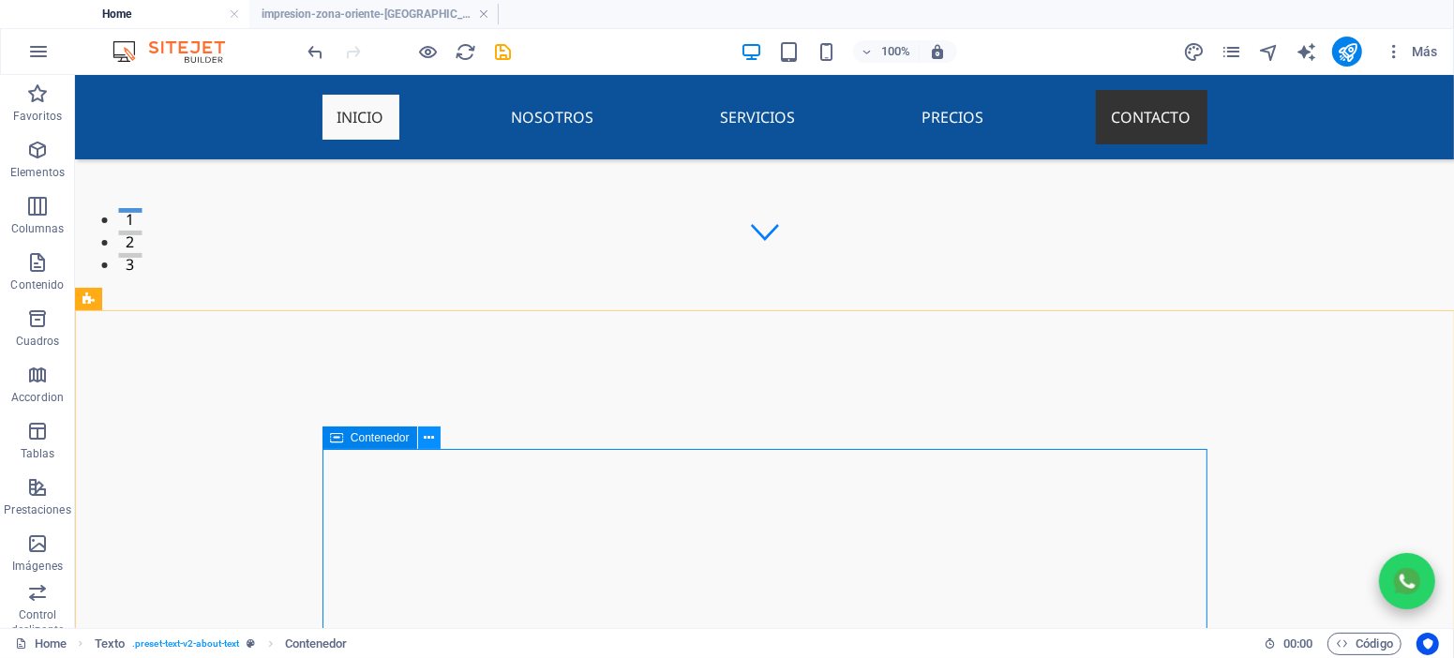
click at [431, 433] on icon at bounding box center [429, 439] width 10 height 20
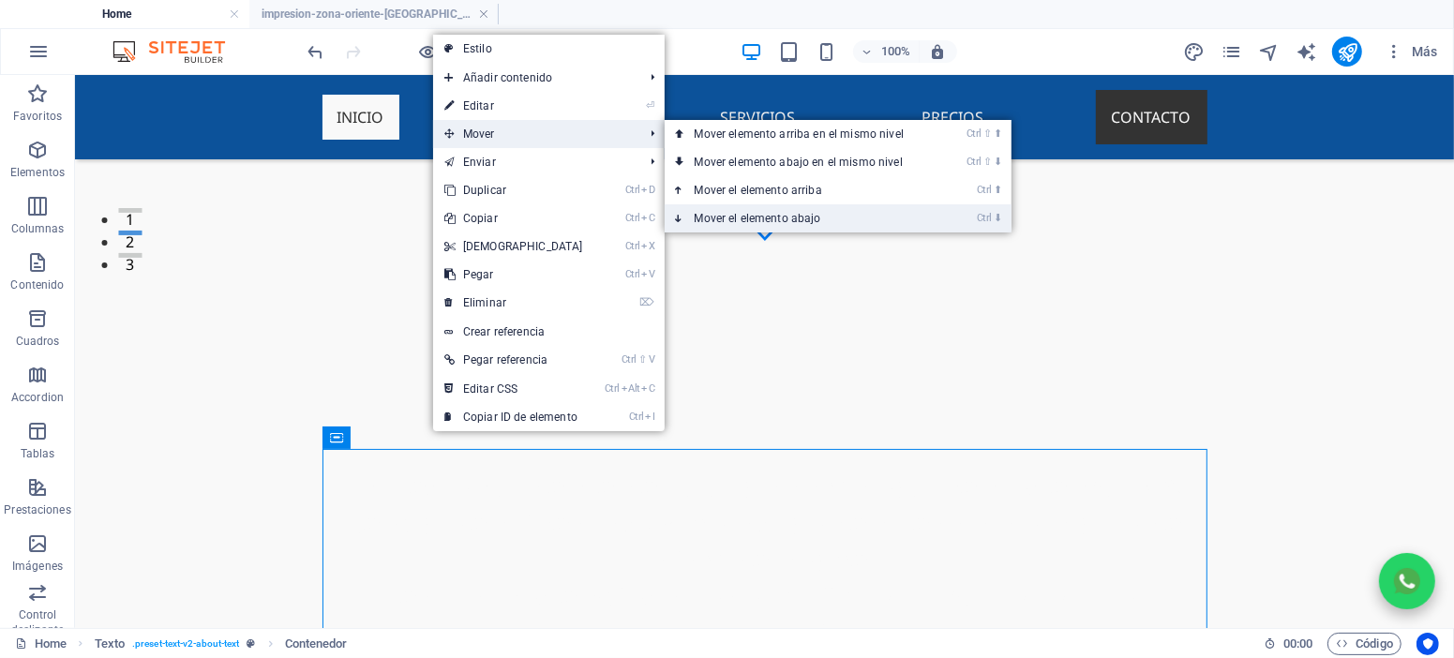
click at [773, 214] on link "Ctrl ⬇ Mover el elemento abajo" at bounding box center [803, 218] width 277 height 28
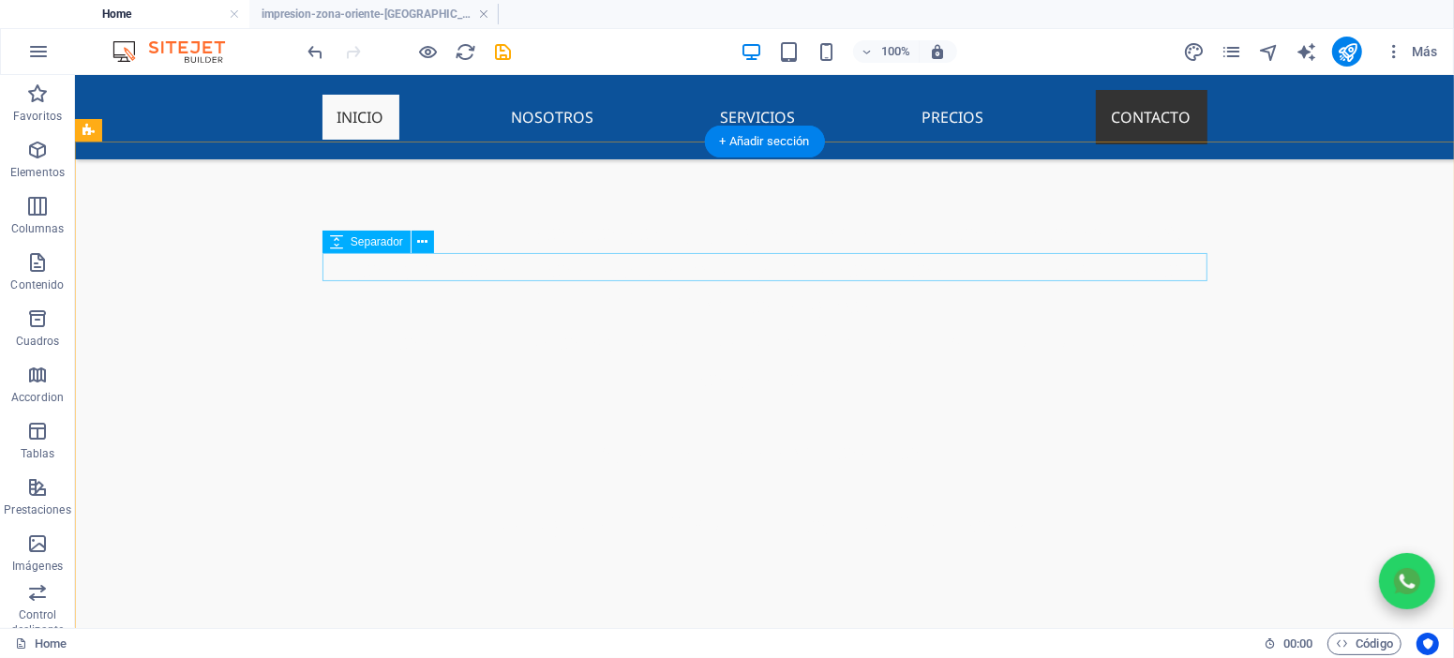
scroll to position [540, 0]
click at [763, 110] on nav "Inicio Nosotros Servicios Precios Contacto" at bounding box center [764, 116] width 915 height 84
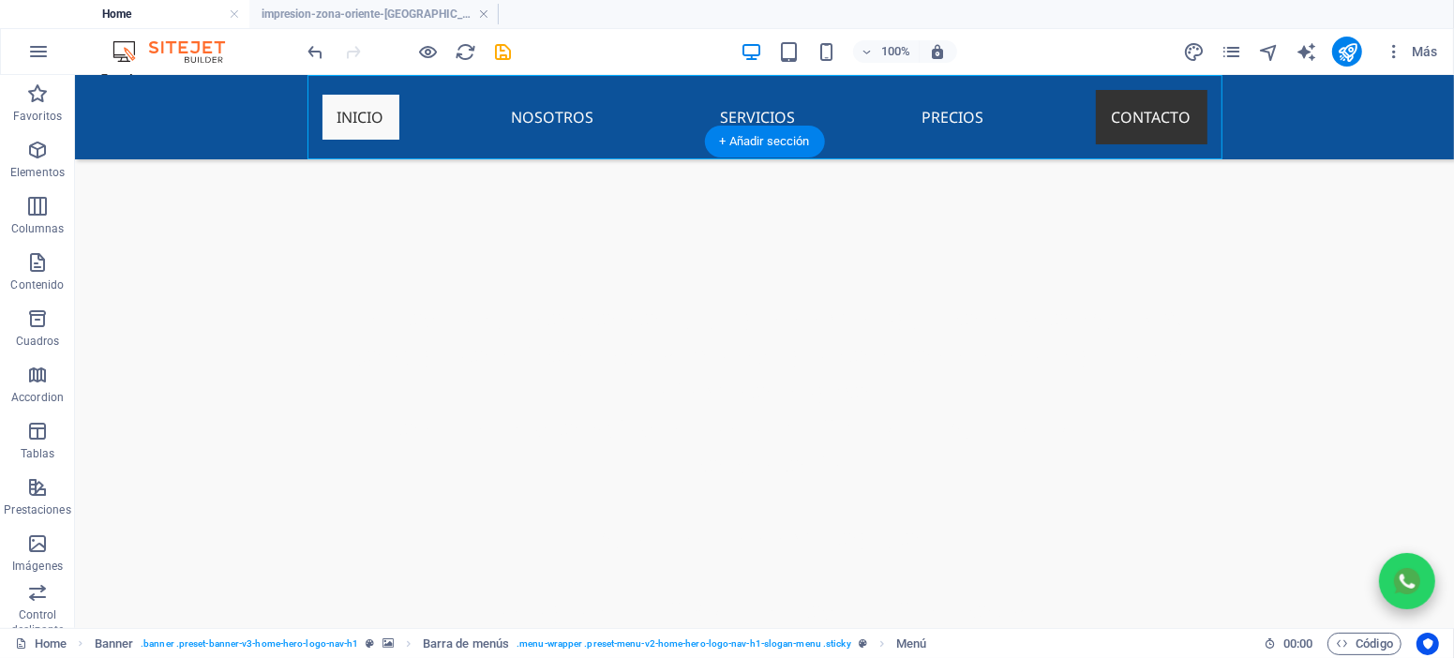
click at [763, 110] on nav "Inicio Nosotros Servicios Precios Contacto" at bounding box center [764, 116] width 915 height 84
select select
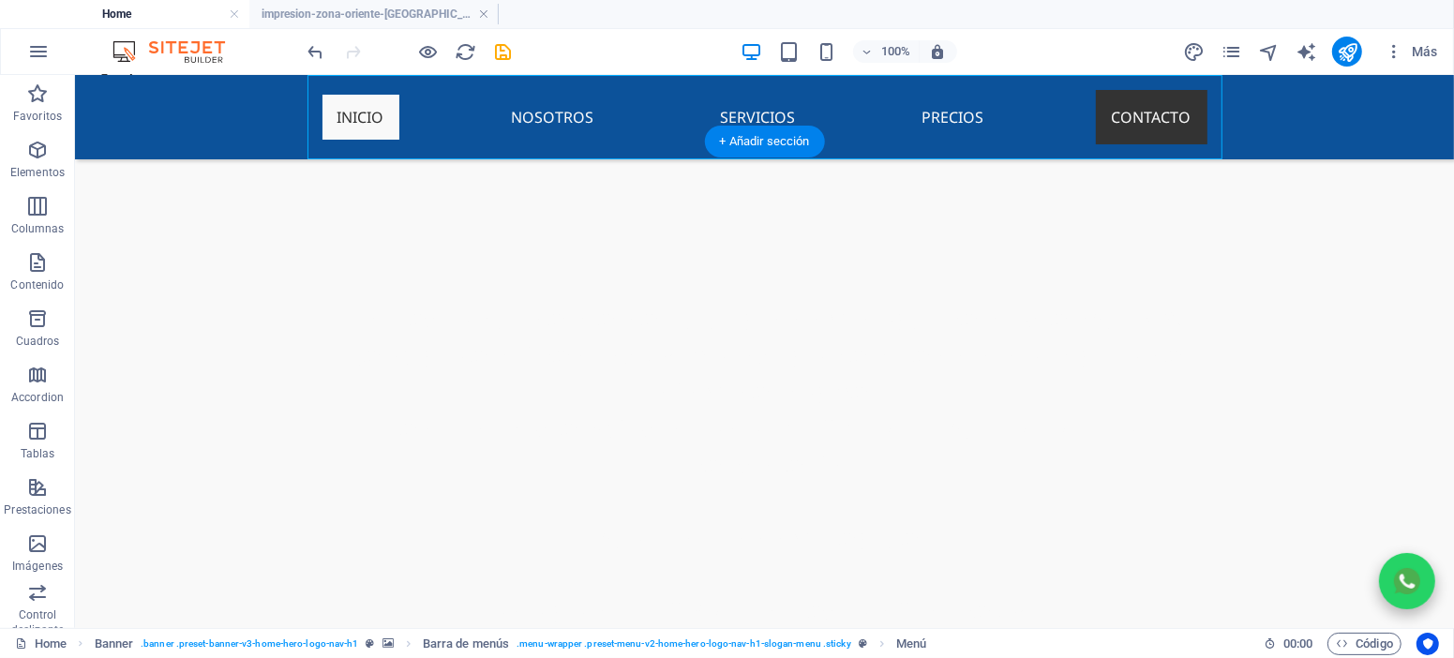
select select "default"
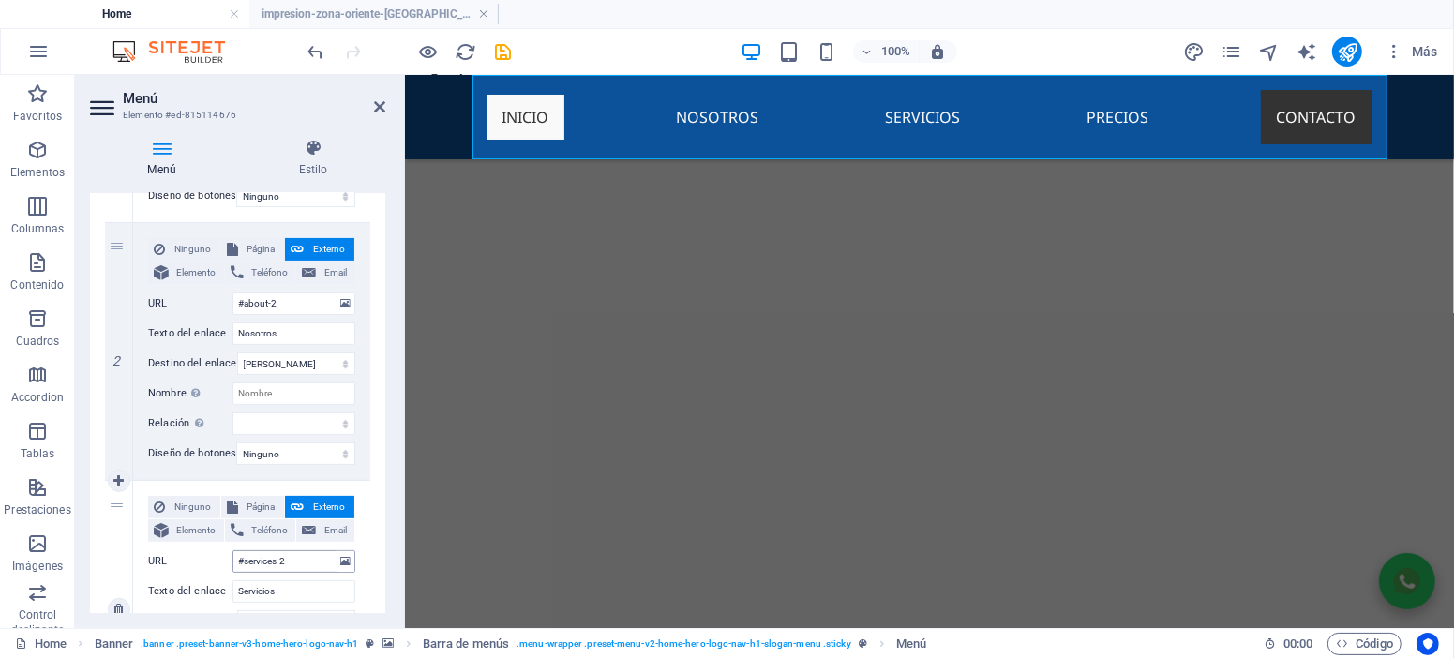
scroll to position [506, 0]
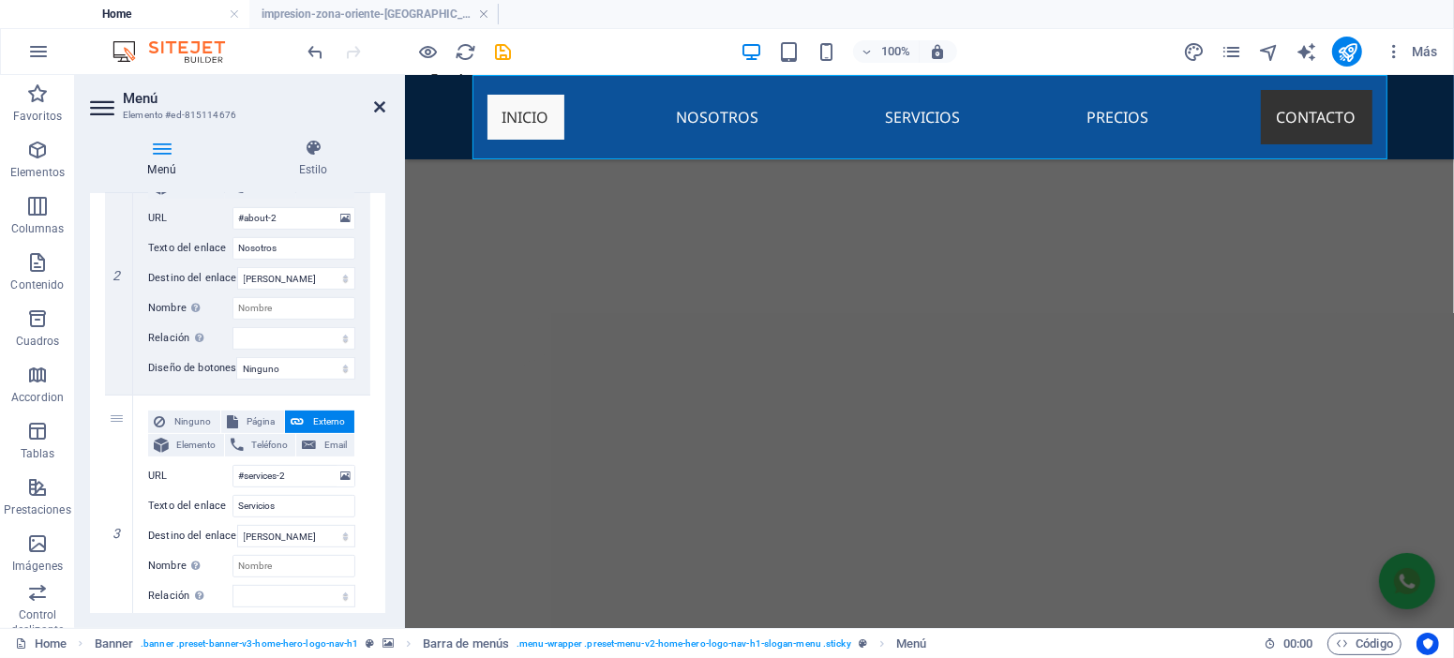
click at [375, 108] on icon at bounding box center [379, 106] width 11 height 15
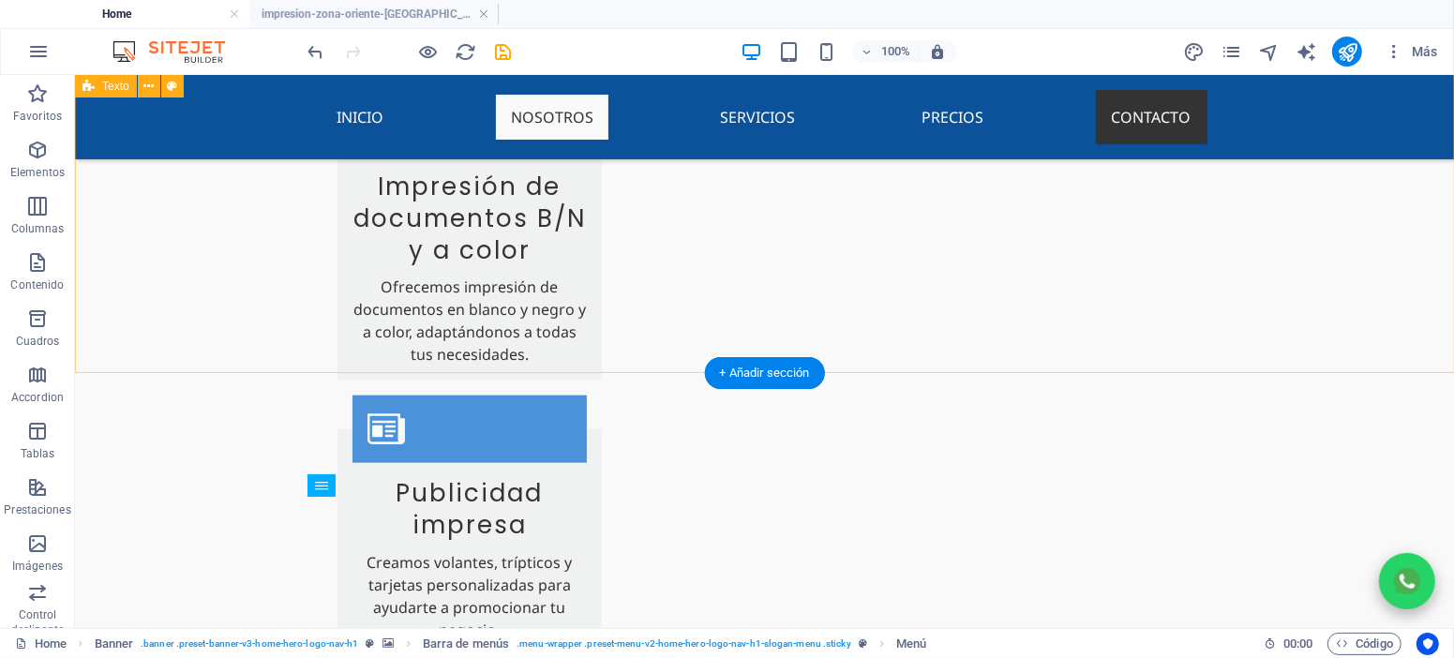
scroll to position [1697, 0]
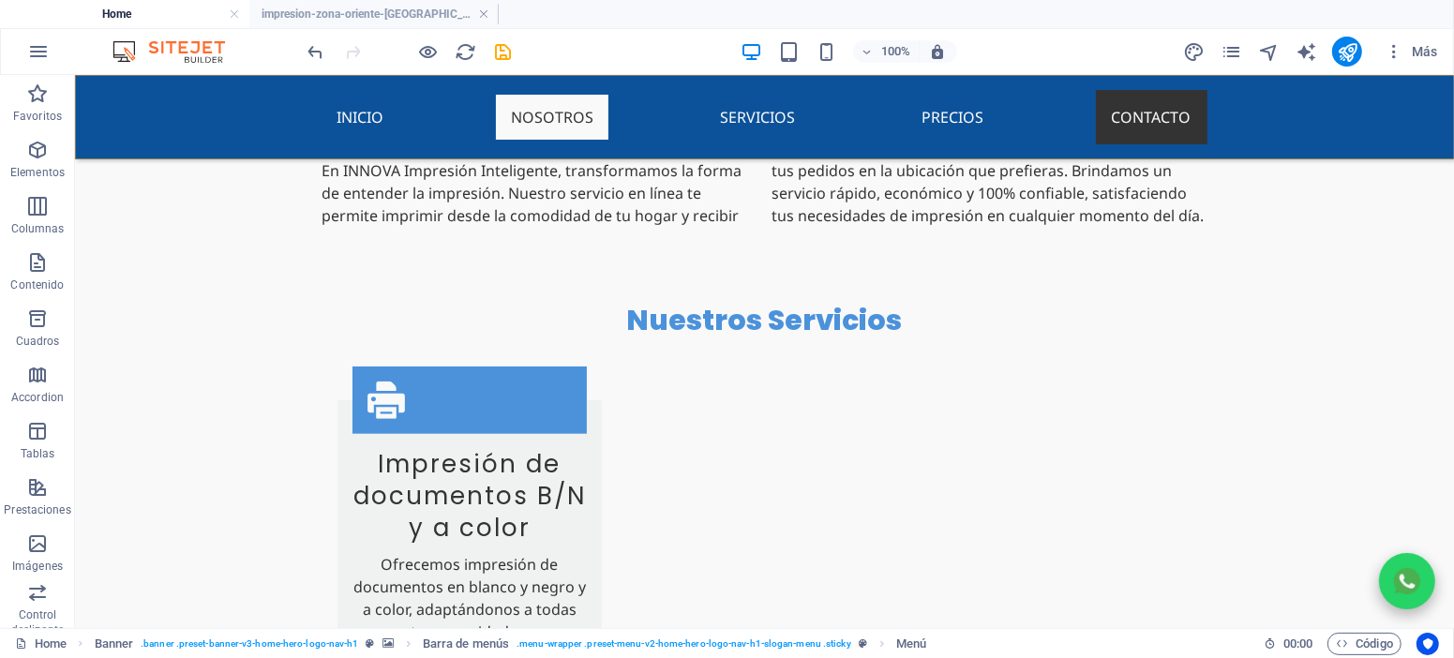
click at [785, 120] on nav "Inicio Nosotros Servicios Precios Contacto" at bounding box center [764, 116] width 915 height 84
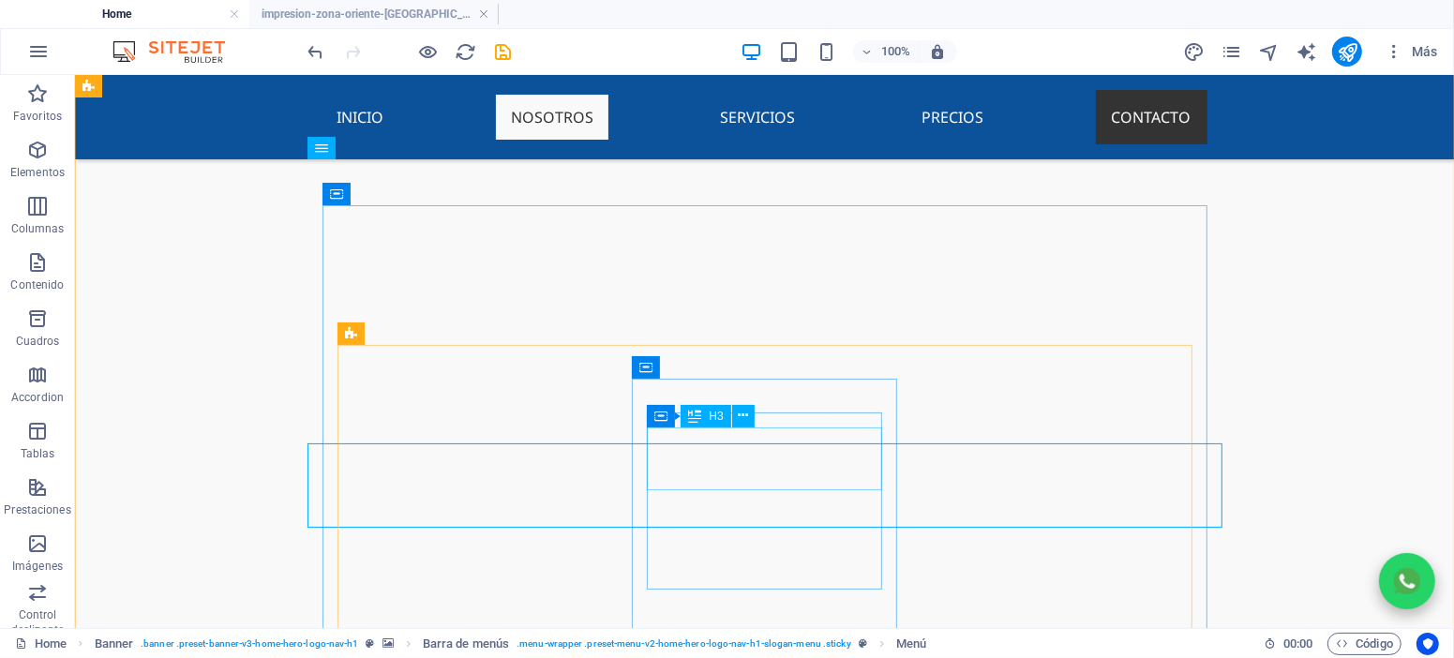
scroll to position [685, 0]
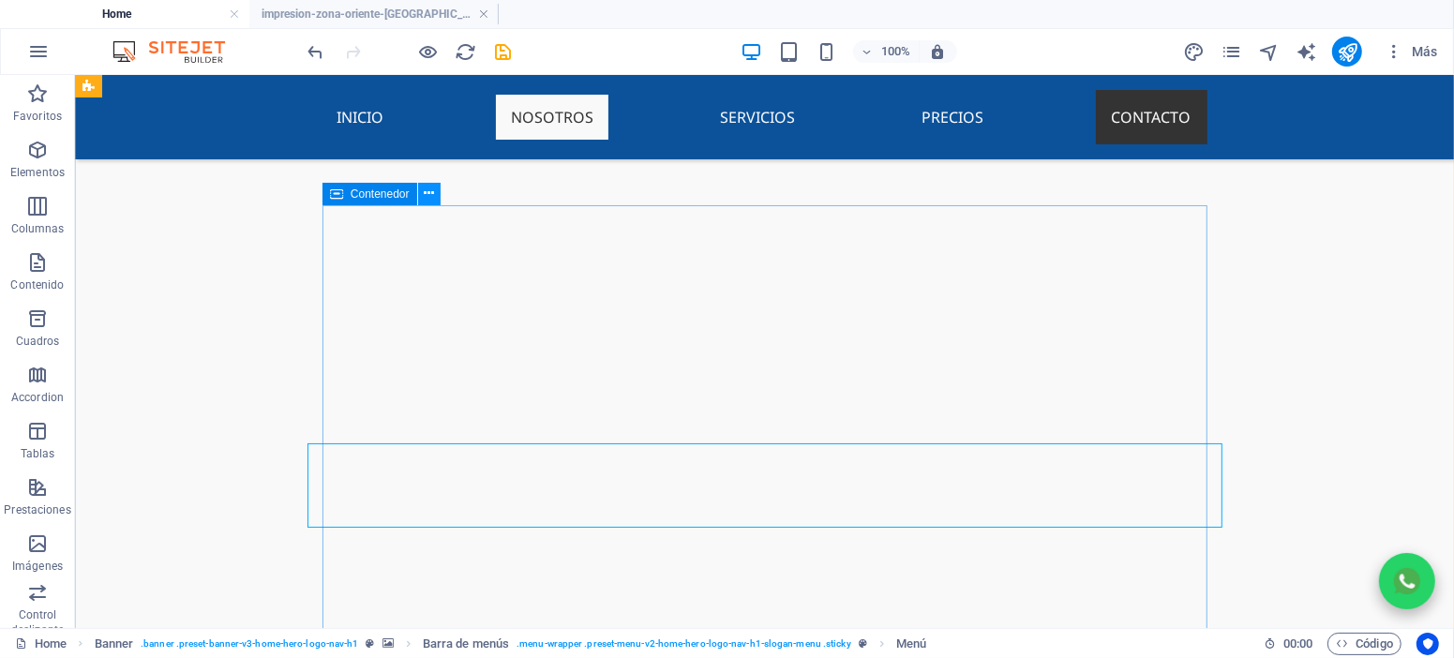
click at [430, 188] on icon at bounding box center [429, 194] width 10 height 20
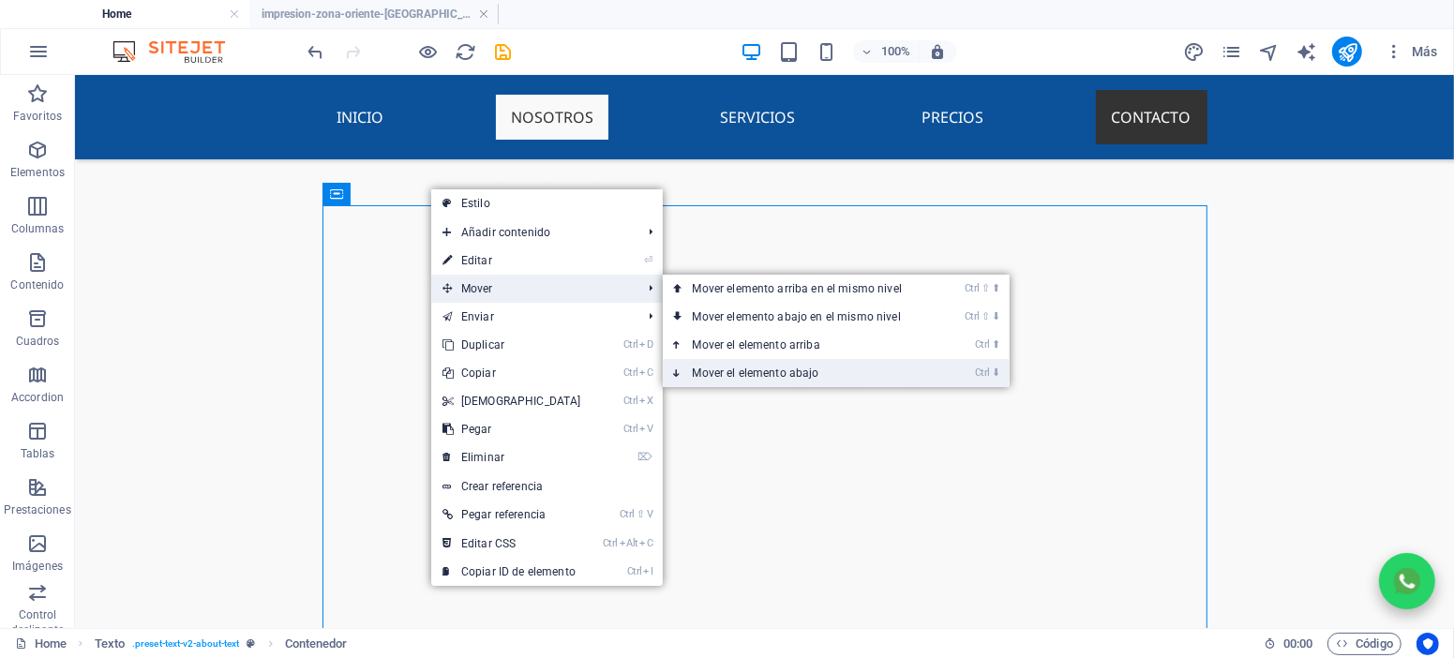
click at [741, 377] on link "Ctrl ⬇ Mover el elemento abajo" at bounding box center [801, 373] width 277 height 28
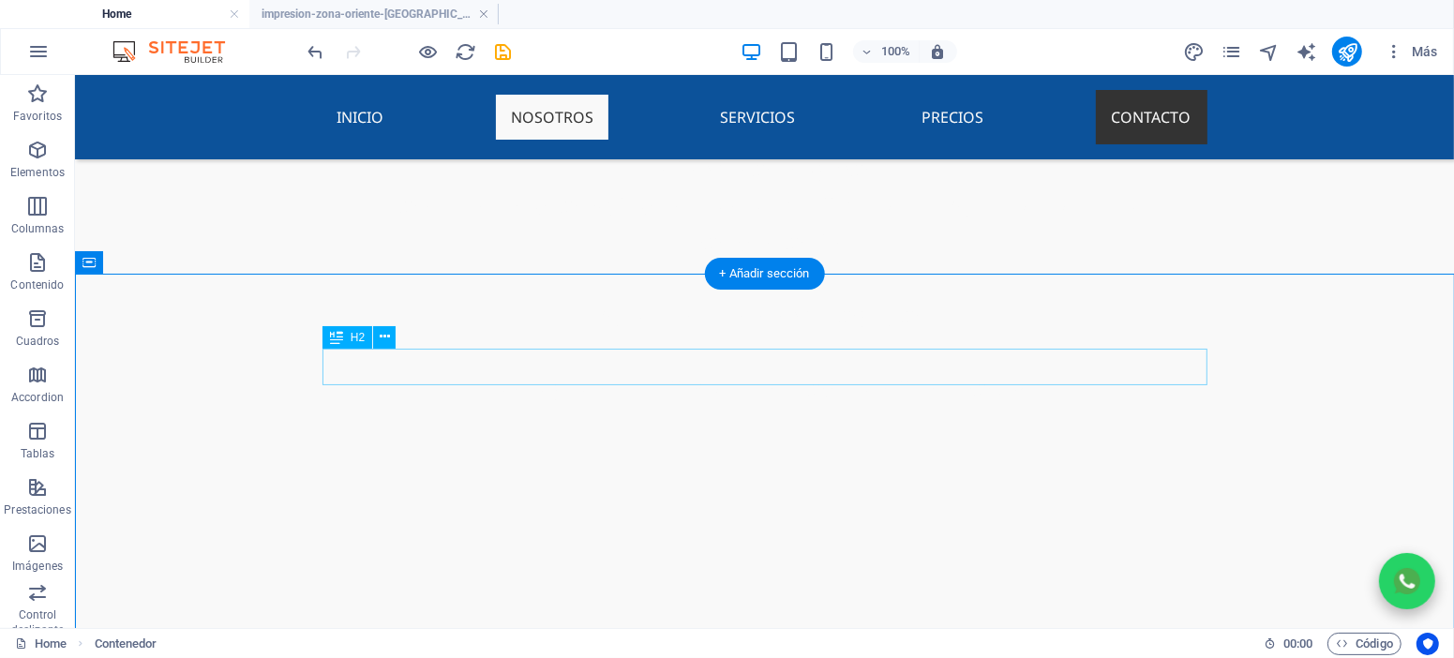
scroll to position [768, 0]
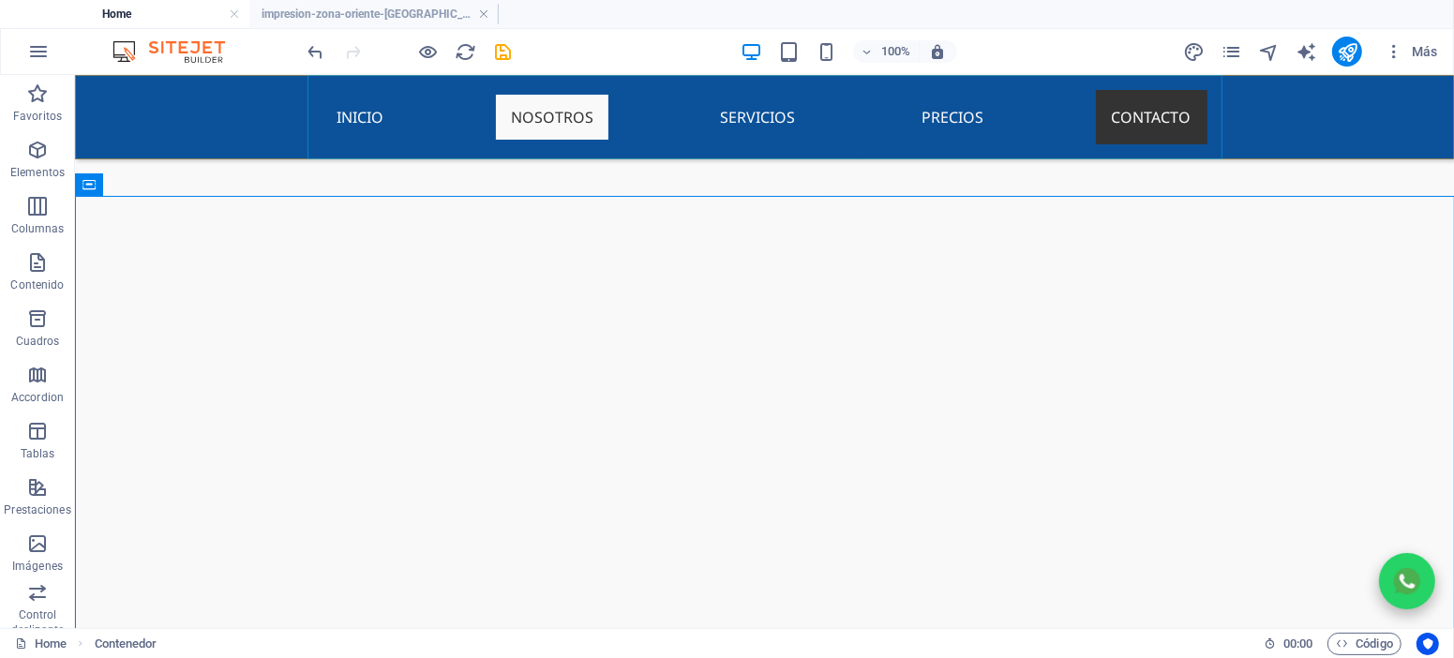
click at [729, 126] on nav "Inicio Nosotros Servicios Precios Contacto" at bounding box center [764, 116] width 915 height 84
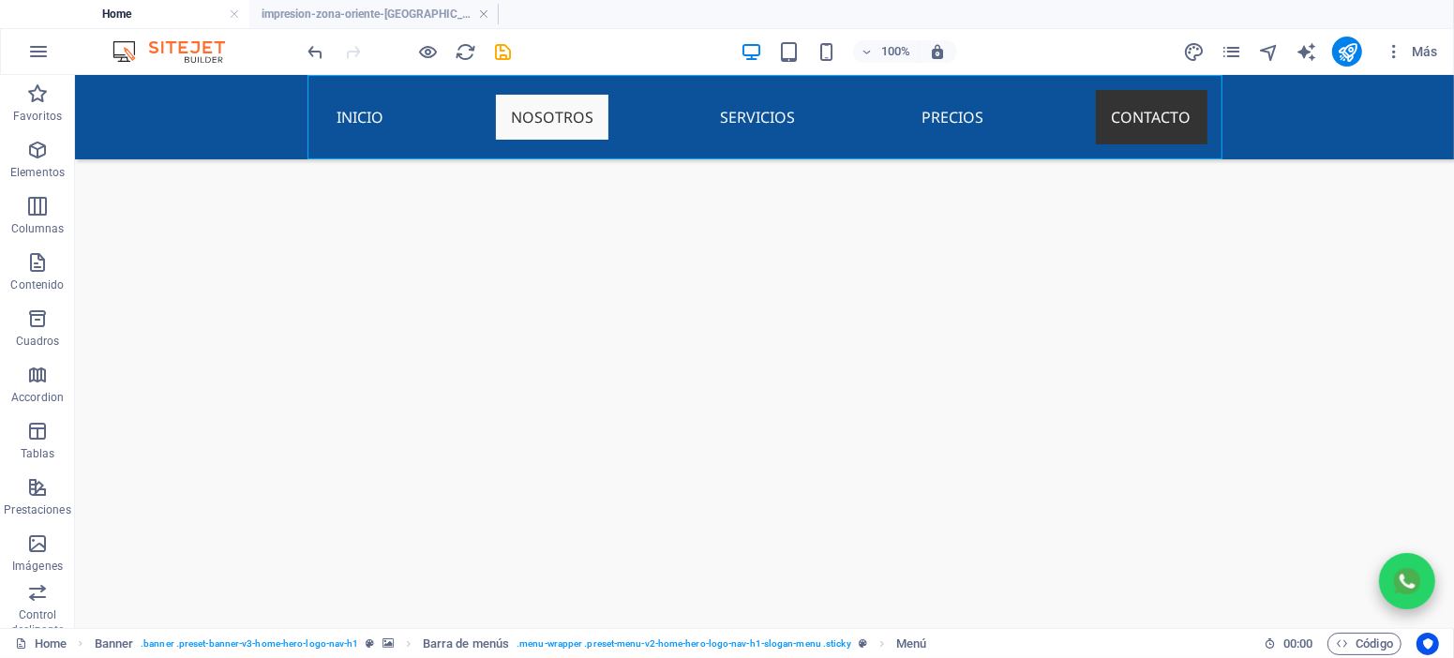
click at [729, 126] on nav "Inicio Nosotros Servicios Precios Contacto" at bounding box center [764, 116] width 915 height 84
select select
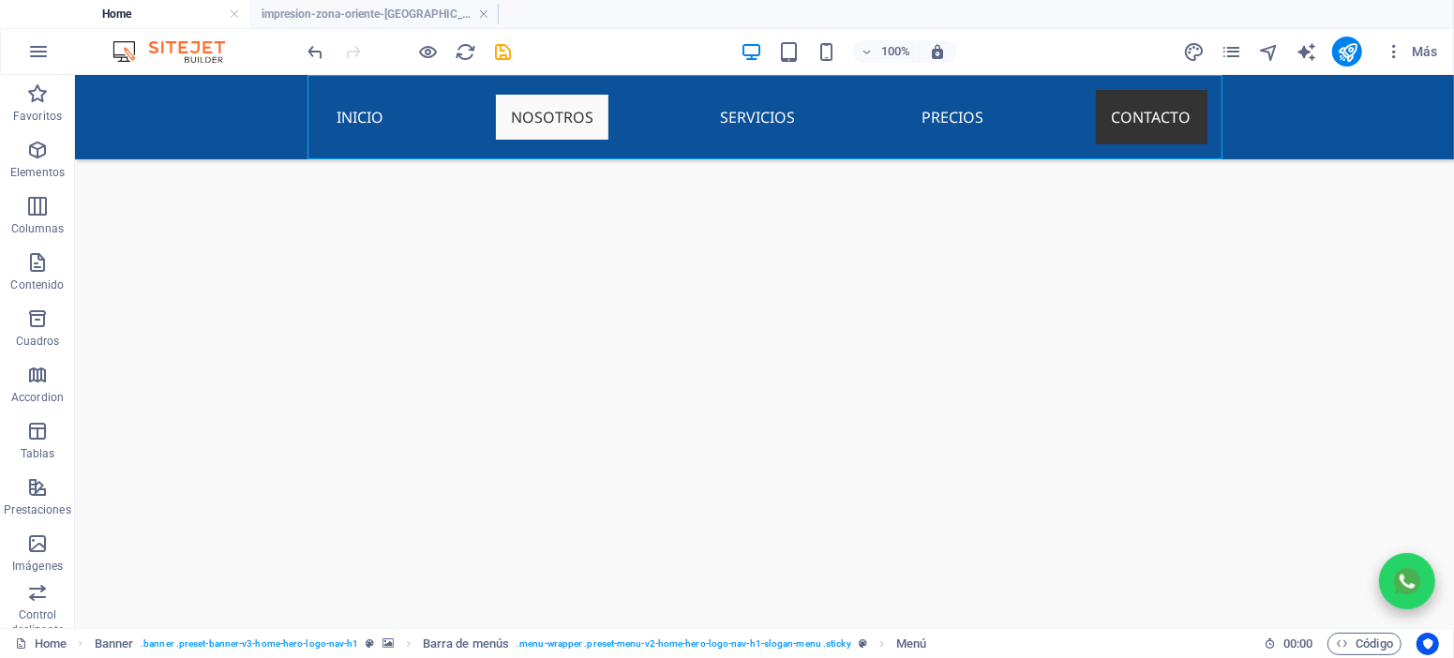
select select "default"
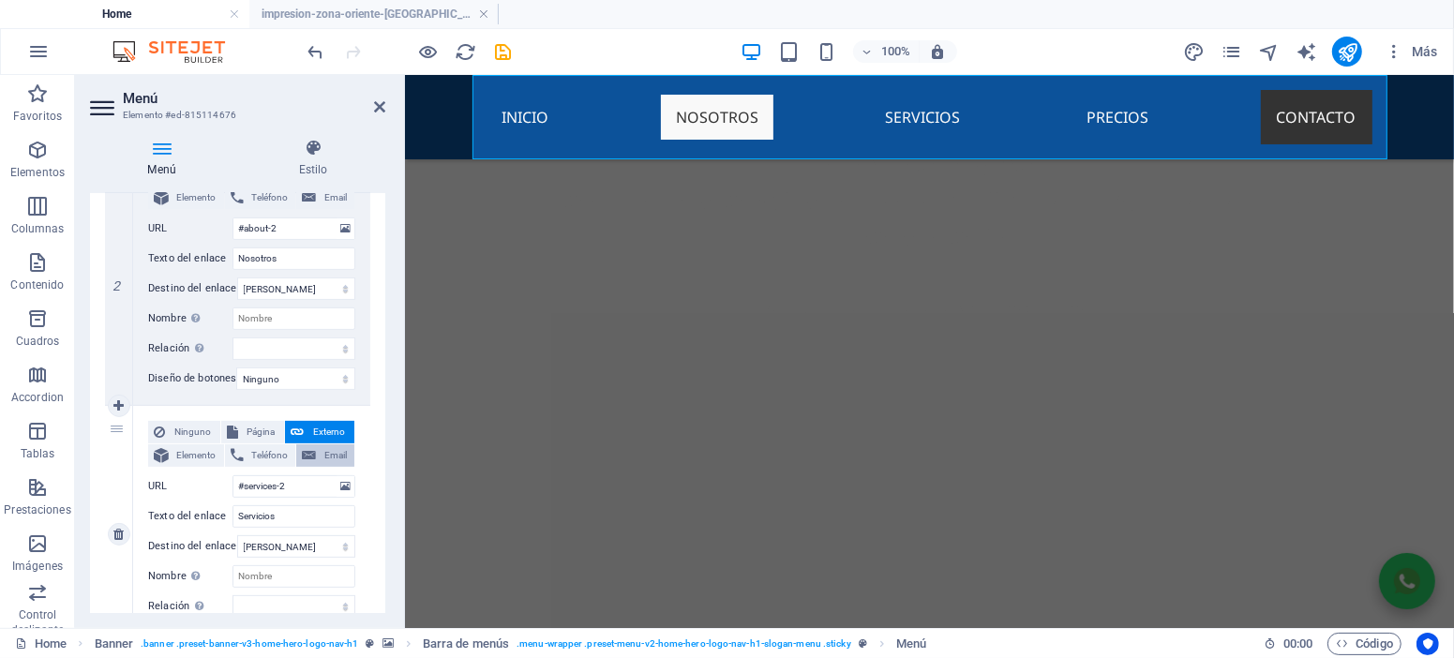
scroll to position [506, 0]
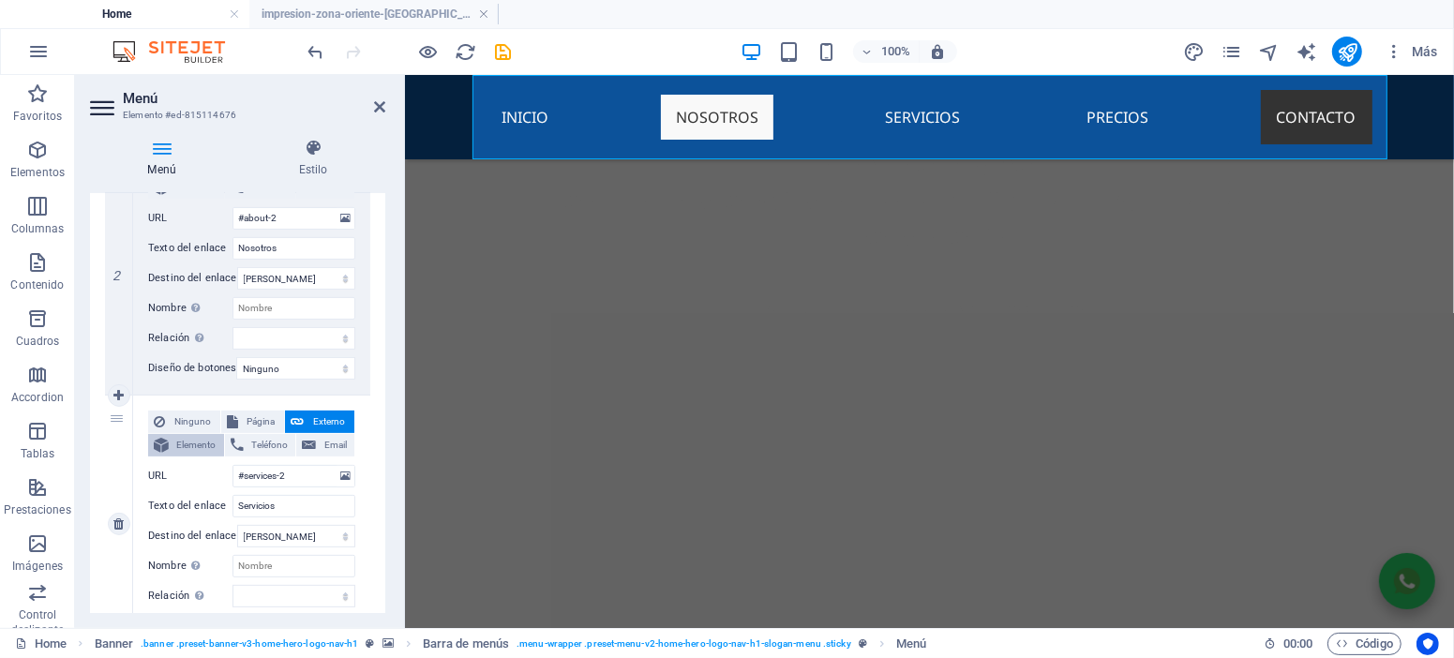
click at [200, 446] on span "Elemento" at bounding box center [196, 445] width 44 height 23
select select
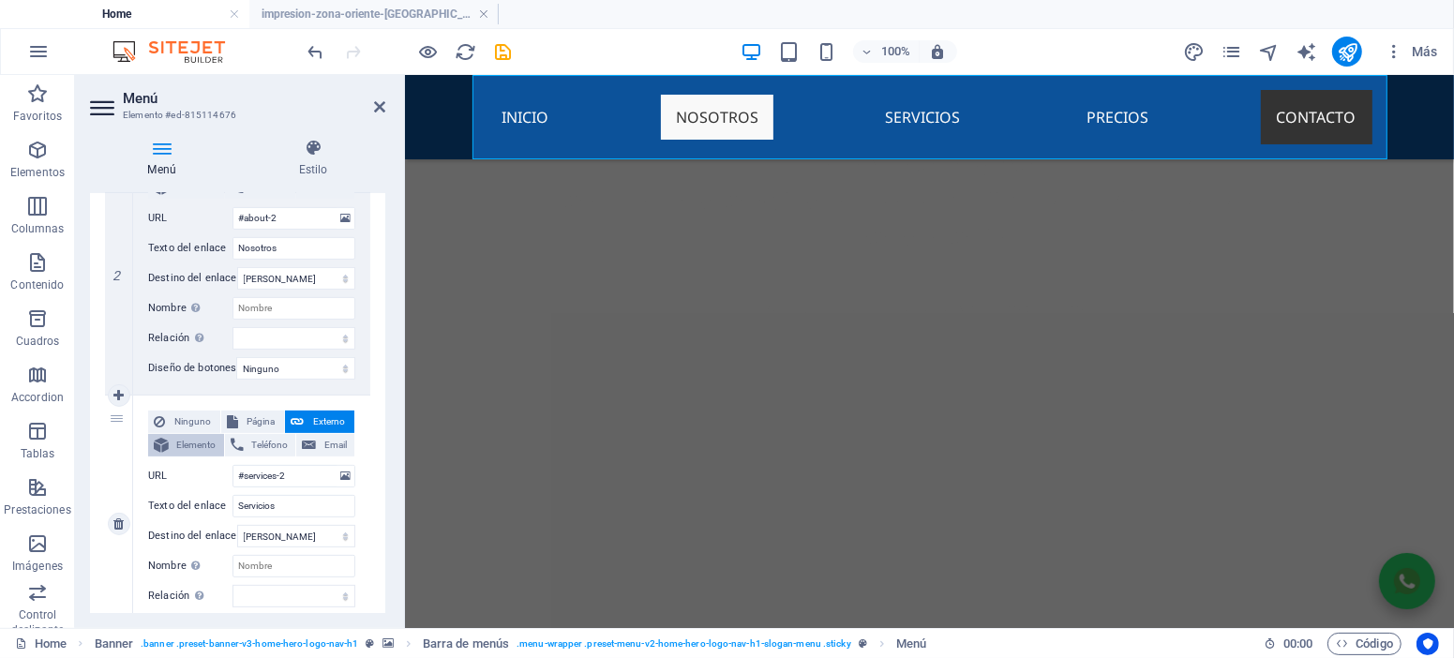
select select
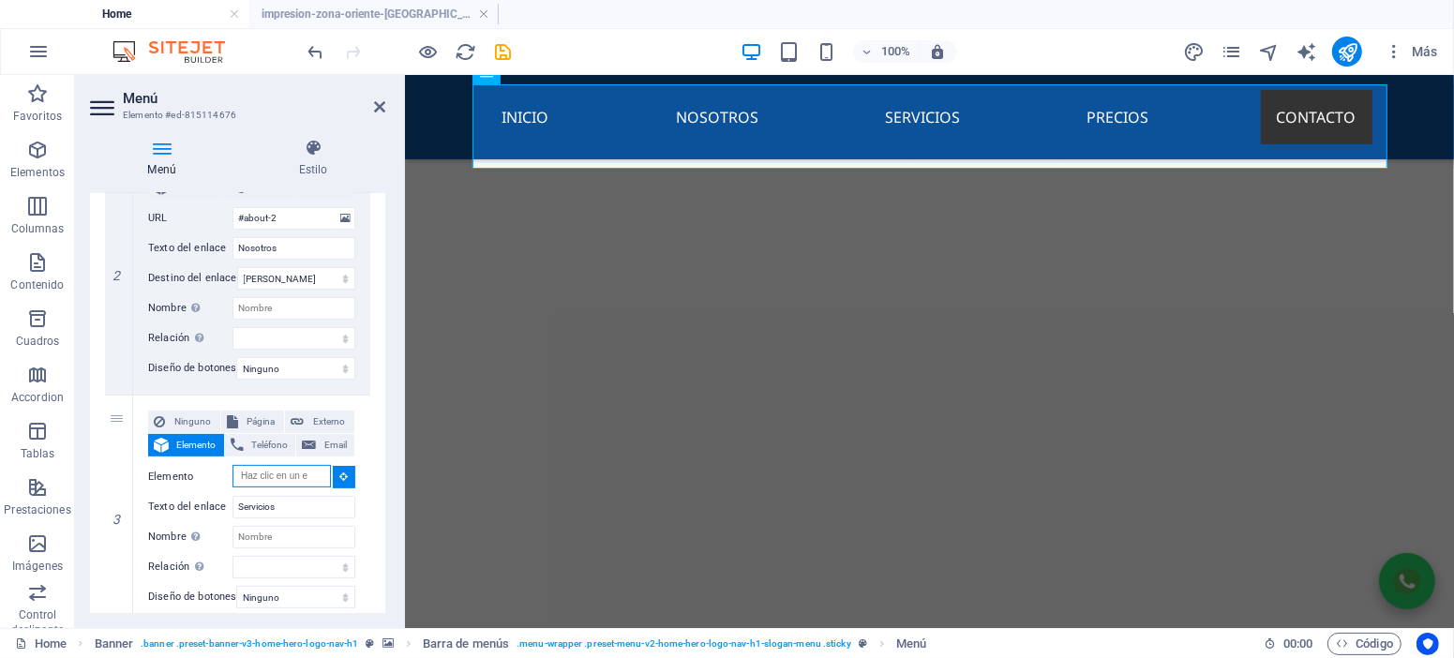
scroll to position [685, 0]
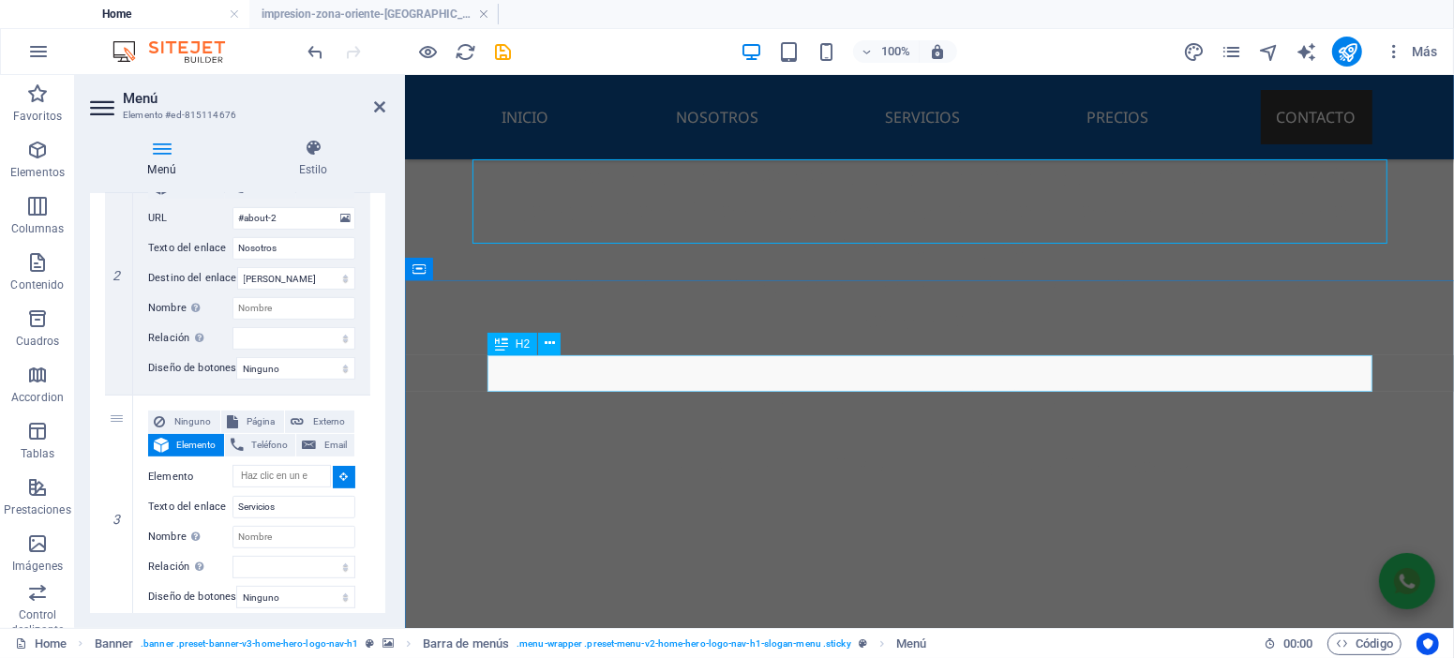
select select
type input "#ed-new-292"
select select
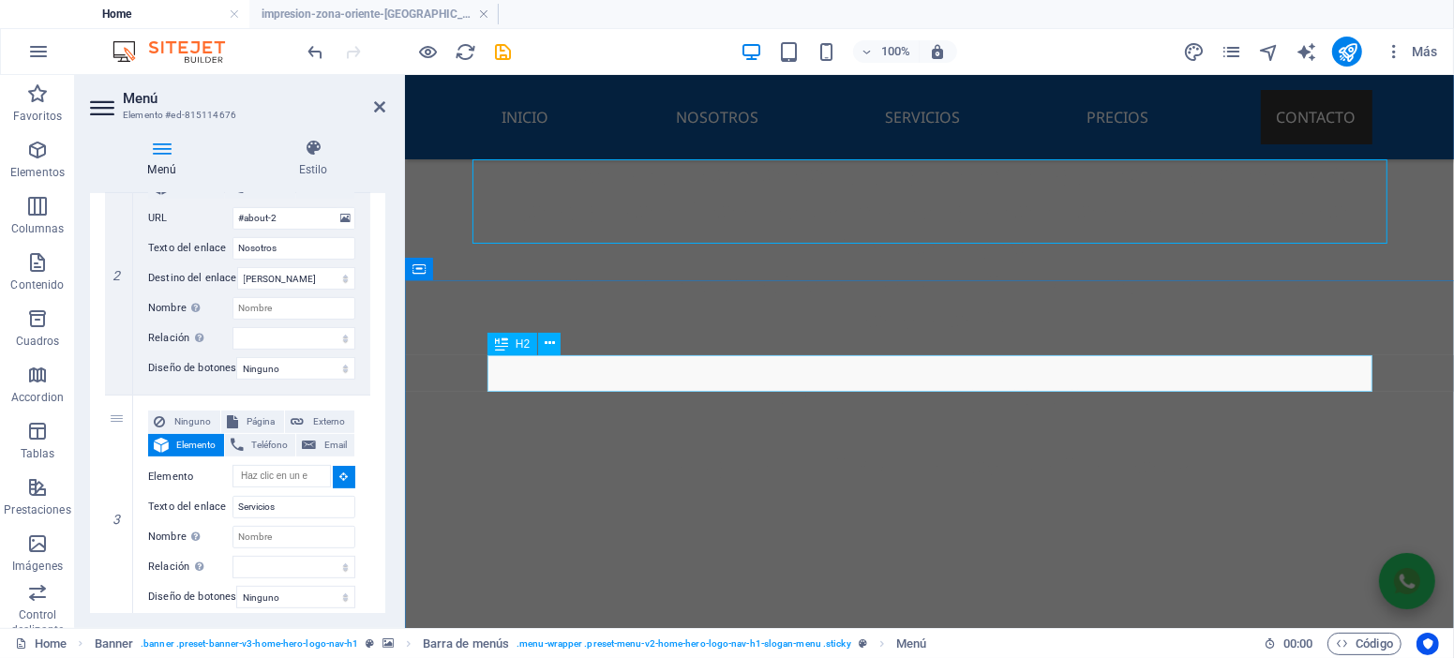
select select
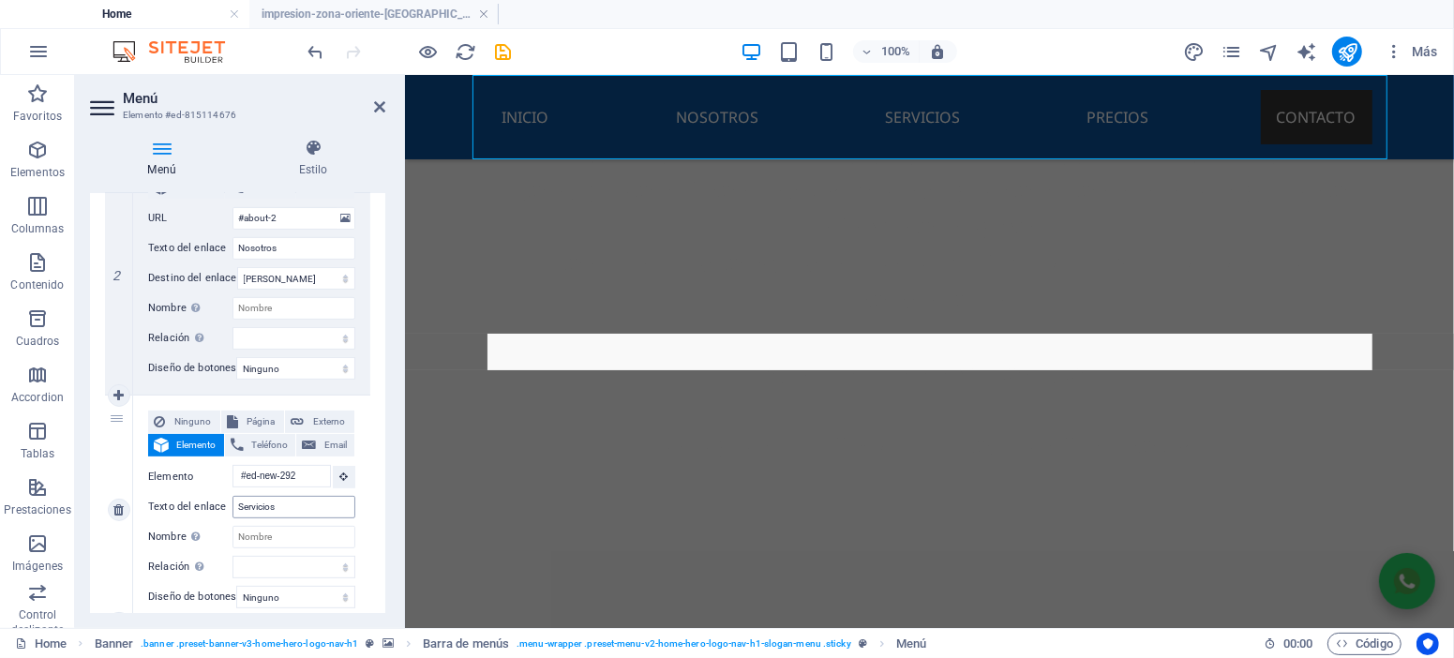
scroll to position [600, 0]
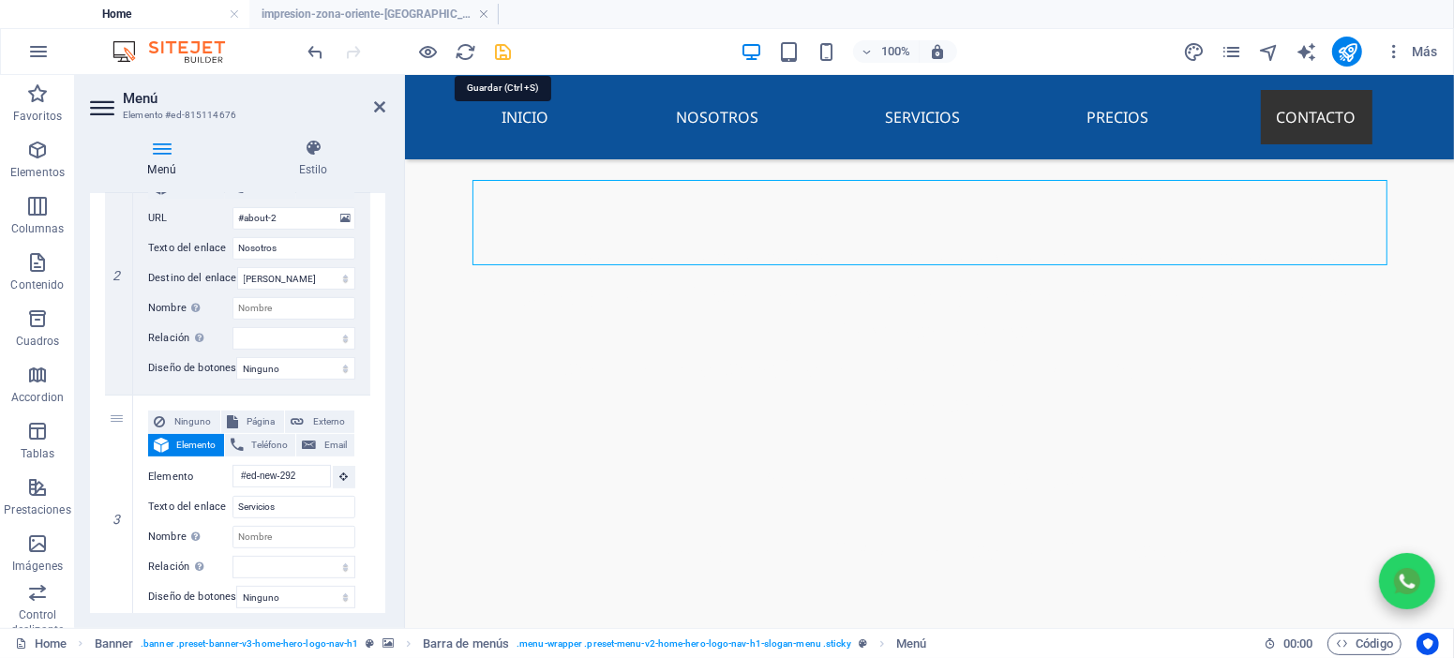
drag, startPoint x: 505, startPoint y: 54, endPoint x: 1081, endPoint y: 142, distance: 583.3
click at [505, 54] on icon "save" at bounding box center [504, 52] width 22 height 22
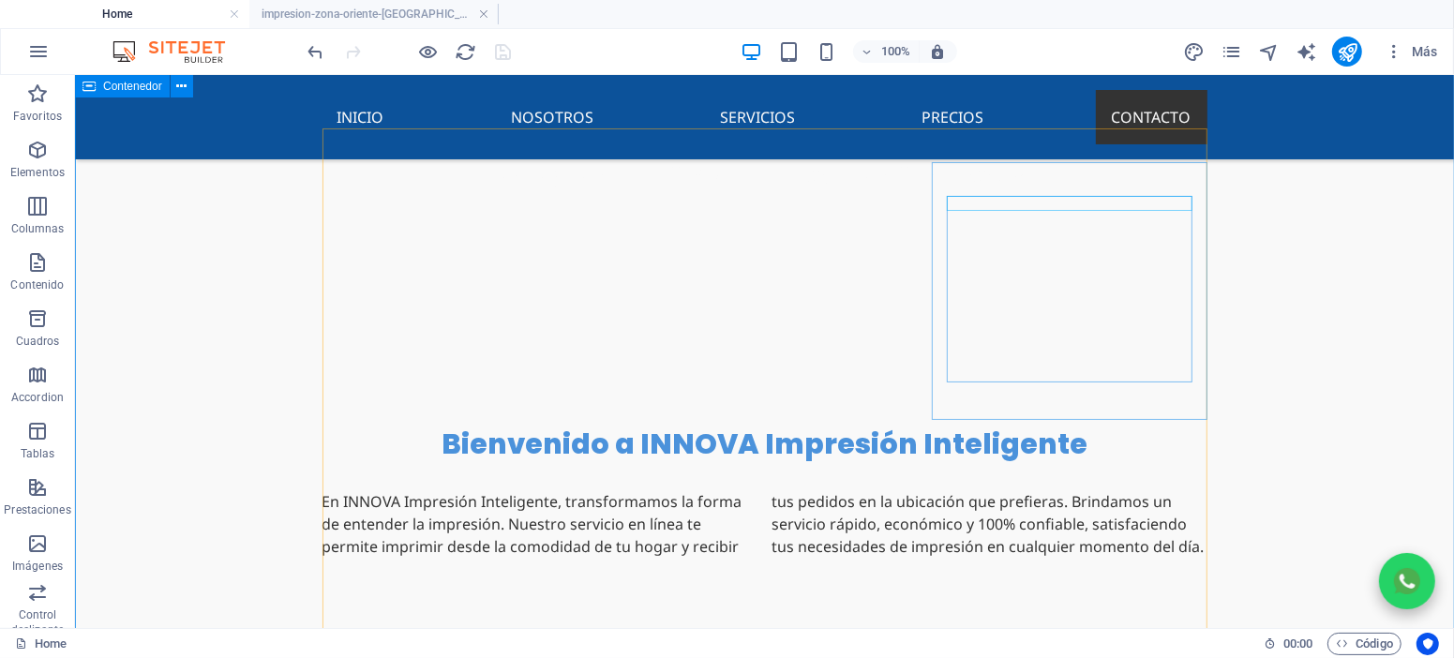
scroll to position [1275, 0]
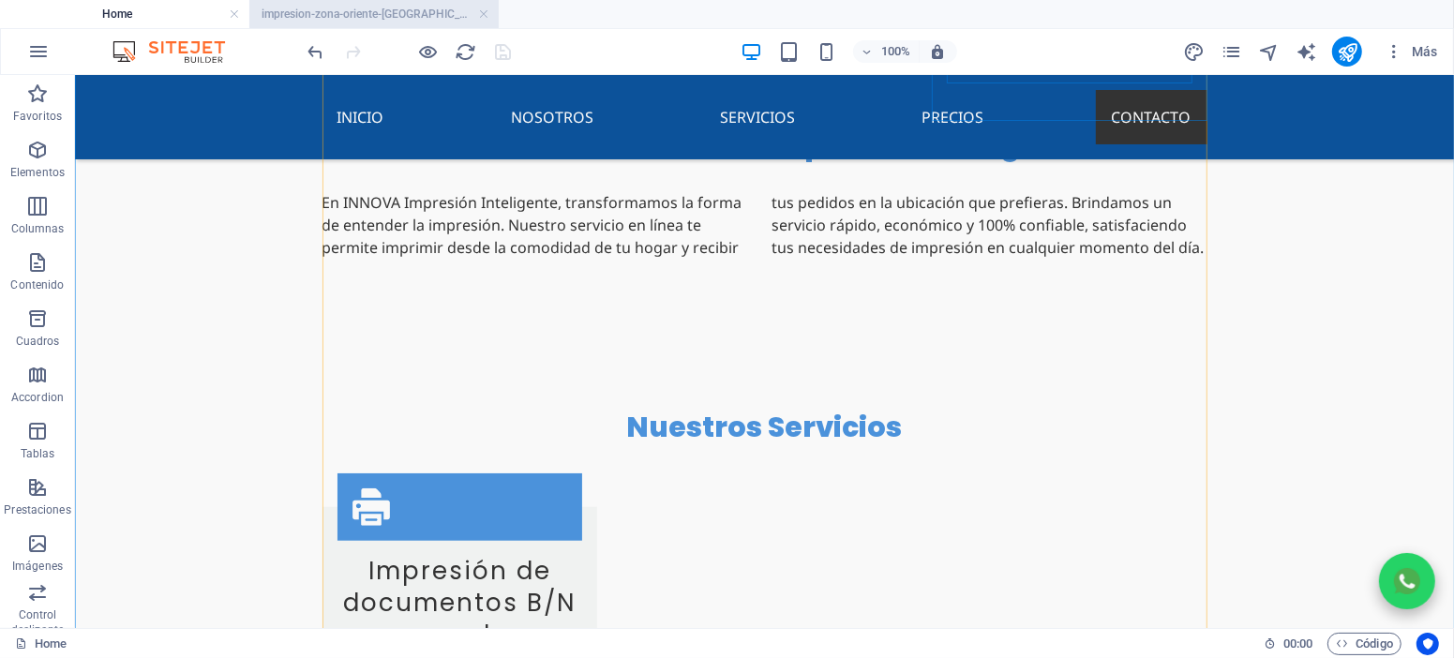
click at [368, 11] on h4 "impresion-zona-oriente-[GEOGRAPHIC_DATA]" at bounding box center [373, 14] width 249 height 21
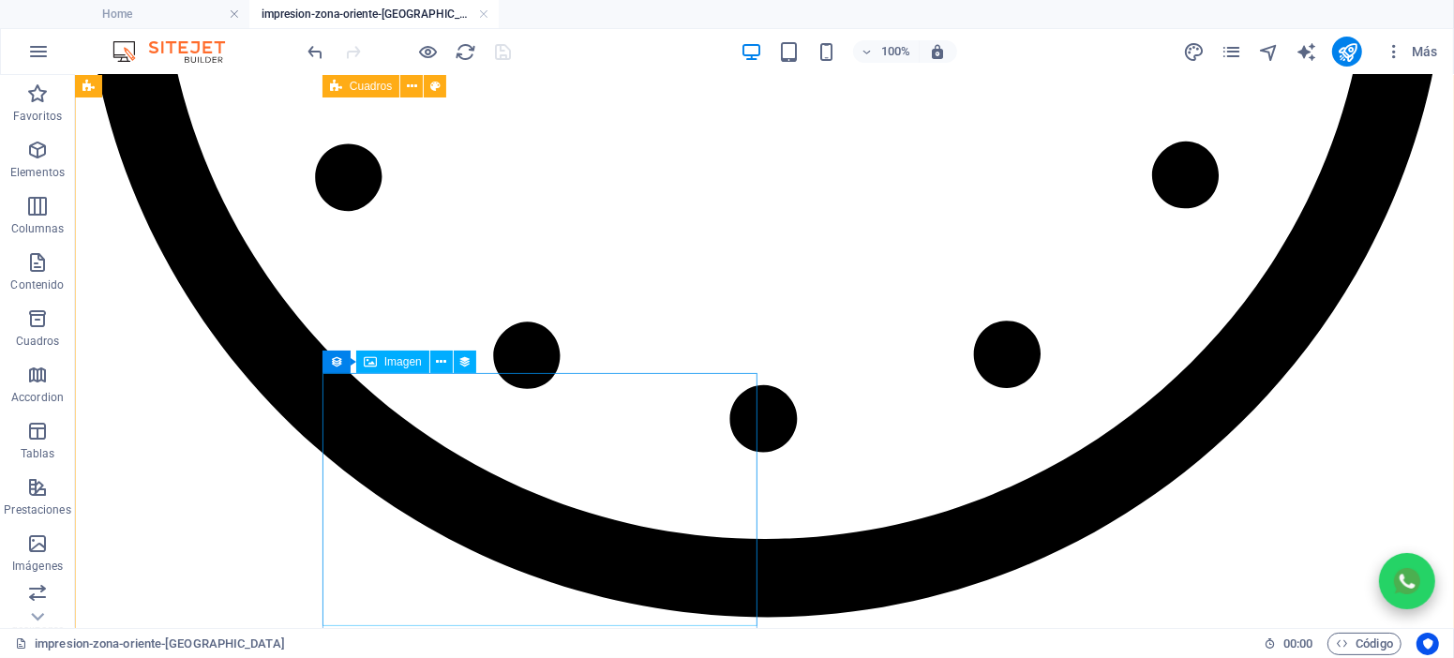
scroll to position [3533, 0]
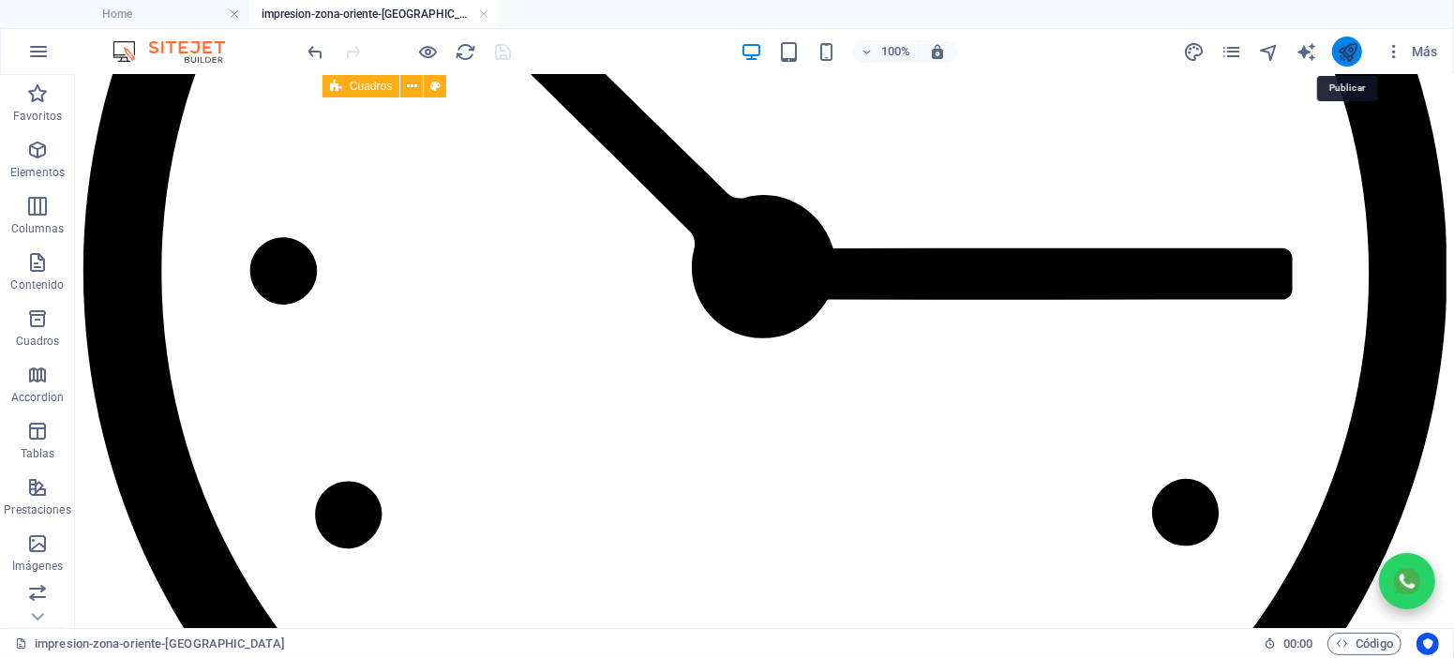
click at [1339, 54] on icon "publish" at bounding box center [1348, 52] width 22 height 22
